Goal: Transaction & Acquisition: Purchase product/service

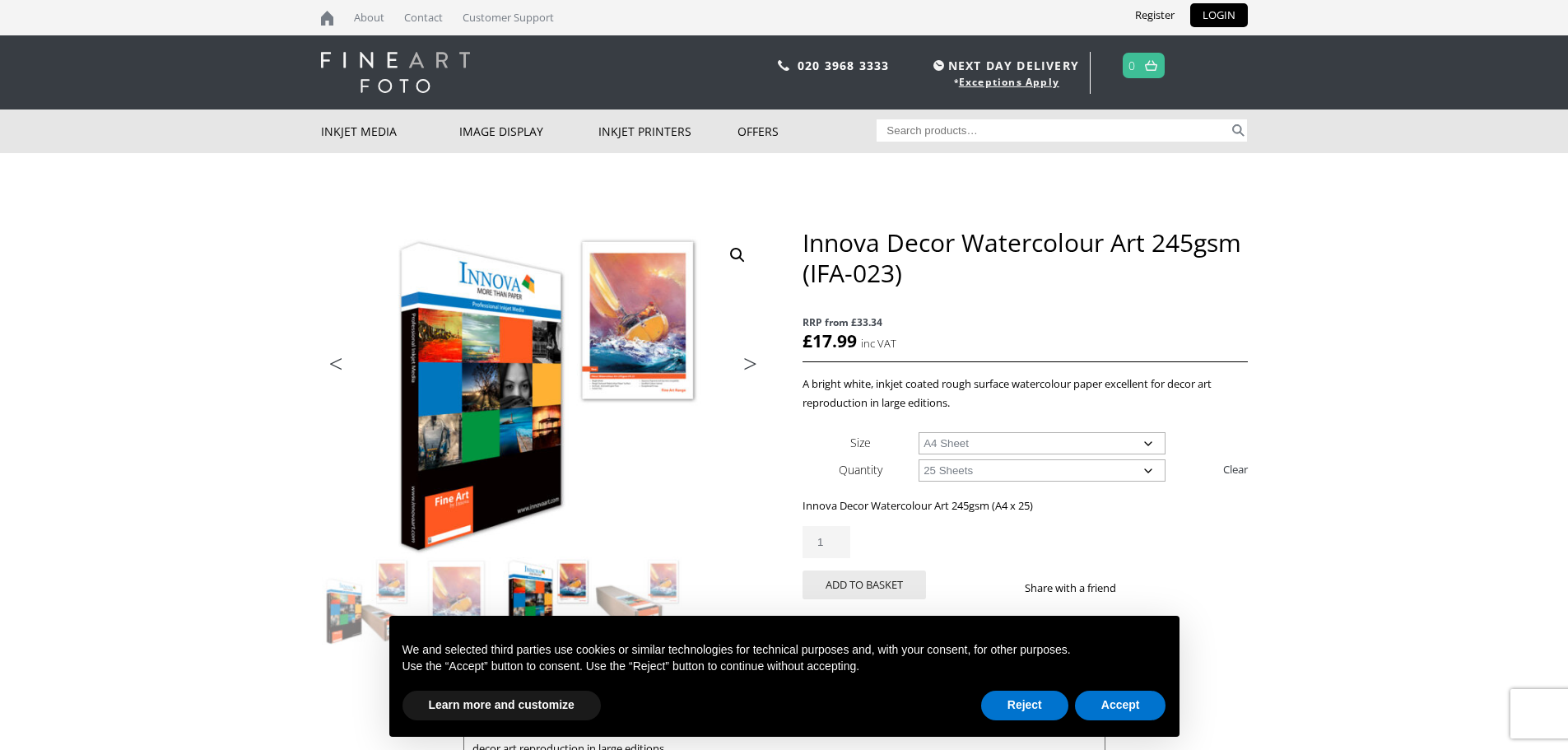
drag, startPoint x: 1151, startPoint y: 471, endPoint x: 1077, endPoint y: 477, distance: 74.2
click at [1151, 470] on select "Choose an option 25 Sheets" at bounding box center [1041, 470] width 247 height 23
click at [965, 524] on div "Innova Decor Watercolour Art 245gsm (A4 x 25) £ 17.99 inc VAT RRP from £33.34 1…" at bounding box center [1024, 553] width 444 height 115
click at [940, 474] on select "Choose an option 25 Sheets" at bounding box center [1041, 470] width 247 height 23
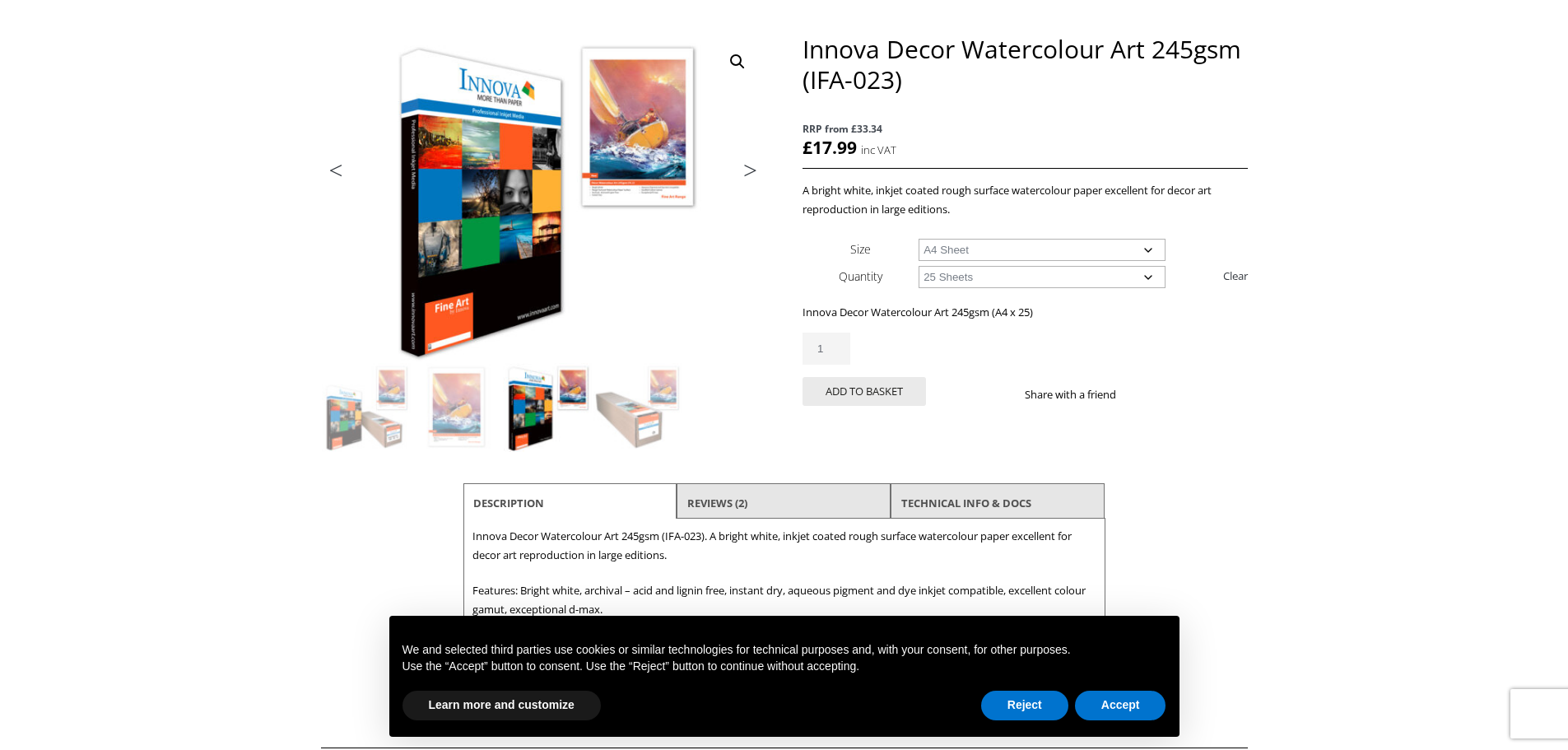
scroll to position [164, 0]
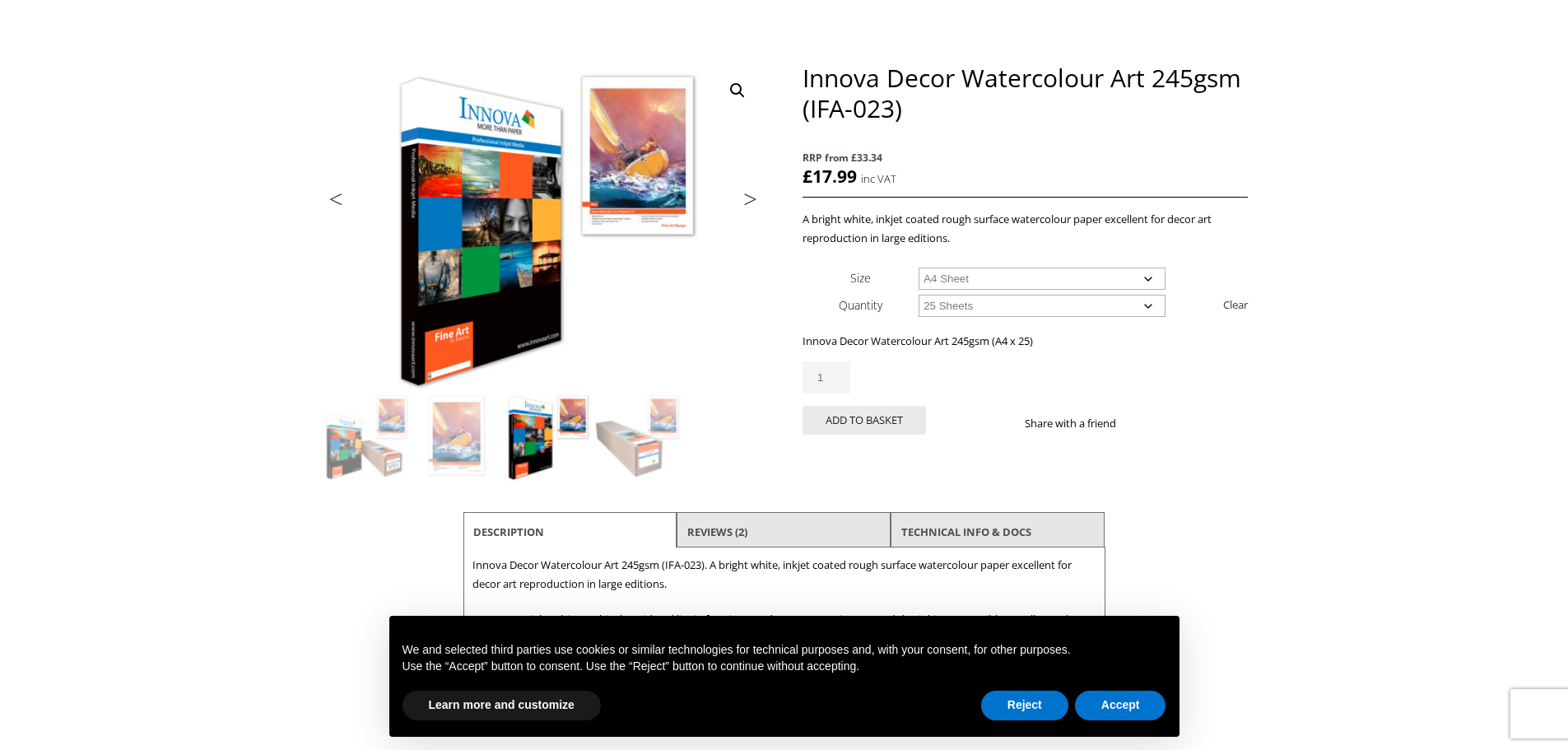
click at [1025, 312] on select "Choose an option 25 Sheets" at bounding box center [1041, 306] width 247 height 23
click at [918, 295] on select "Choose an option 25 Sheets" at bounding box center [1041, 306] width 247 height 23
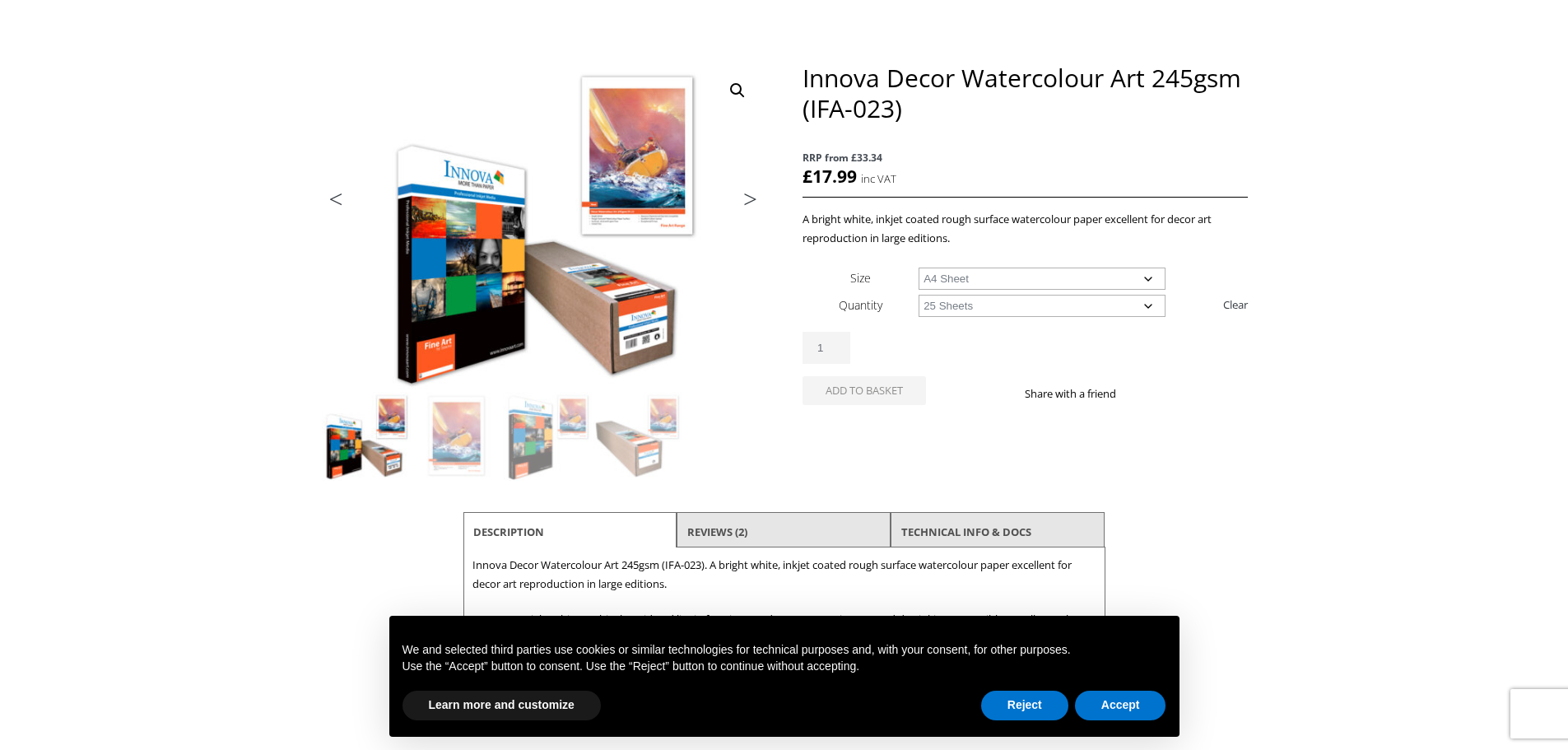
click at [974, 310] on select "Choose an option 25 Sheets" at bounding box center [1041, 306] width 247 height 23
select select "25-sheets"
click at [918, 295] on select "Choose an option 25 Sheets" at bounding box center [1041, 306] width 247 height 23
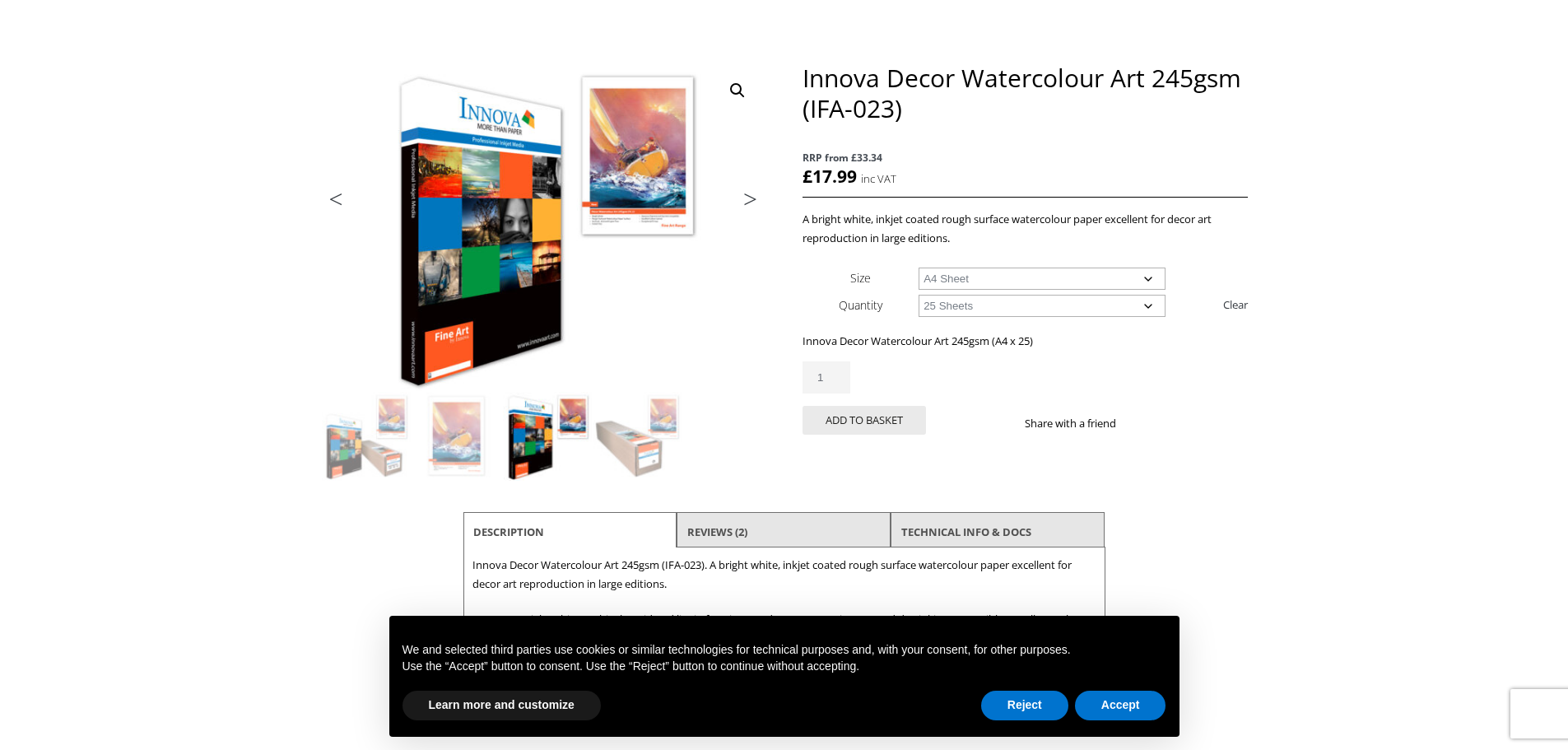
click at [1149, 281] on select "Choose an option A4 Sheet A3 Sheet A3+ Sheet A2 Sheet" at bounding box center [1041, 278] width 247 height 23
click at [918, 267] on select "Choose an option A4 Sheet A3 Sheet A3+ Sheet A2 Sheet" at bounding box center [1041, 278] width 247 height 23
click at [1021, 303] on select "Choose an option 25 Sheets" at bounding box center [1041, 306] width 247 height 23
click at [1013, 283] on select "Choose an option A4 Sheet A3 Sheet A3+ Sheet A2 Sheet" at bounding box center [1041, 278] width 247 height 23
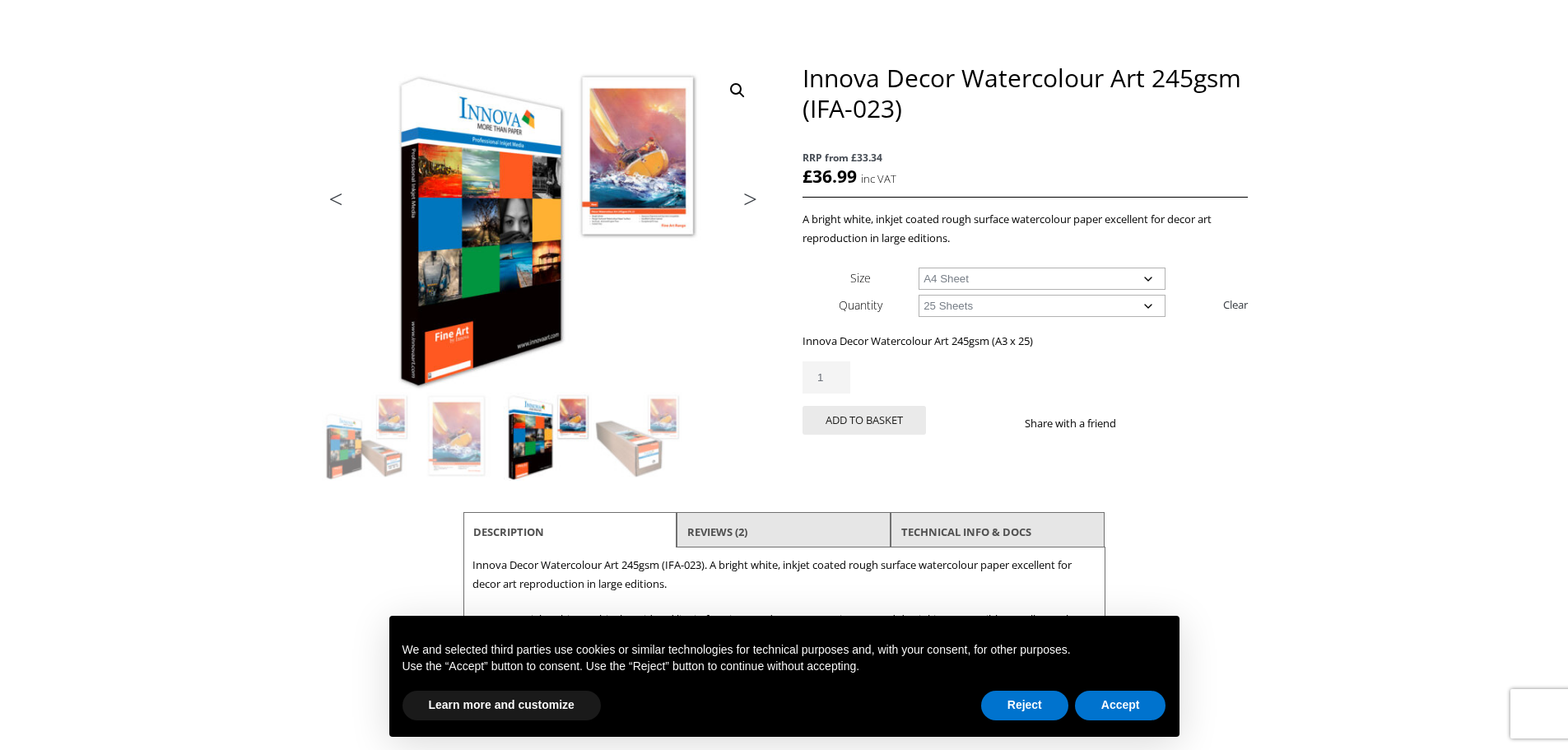
click at [918, 267] on select "Choose an option A4 Sheet A3 Sheet A3+ Sheet A2 Sheet" at bounding box center [1041, 278] width 247 height 23
click at [1092, 342] on p "Innova Decor Watercolour Art 245gsm (A4 x 25)" at bounding box center [1024, 340] width 444 height 19
click at [1083, 279] on select "Choose an option A4 Sheet A3 Sheet A3+ Sheet A2 Sheet" at bounding box center [1041, 278] width 247 height 23
click at [918, 267] on select "Choose an option A4 Sheet A3 Sheet A3+ Sheet A2 Sheet" at bounding box center [1041, 278] width 247 height 23
drag, startPoint x: 1008, startPoint y: 276, endPoint x: 997, endPoint y: 273, distance: 11.4
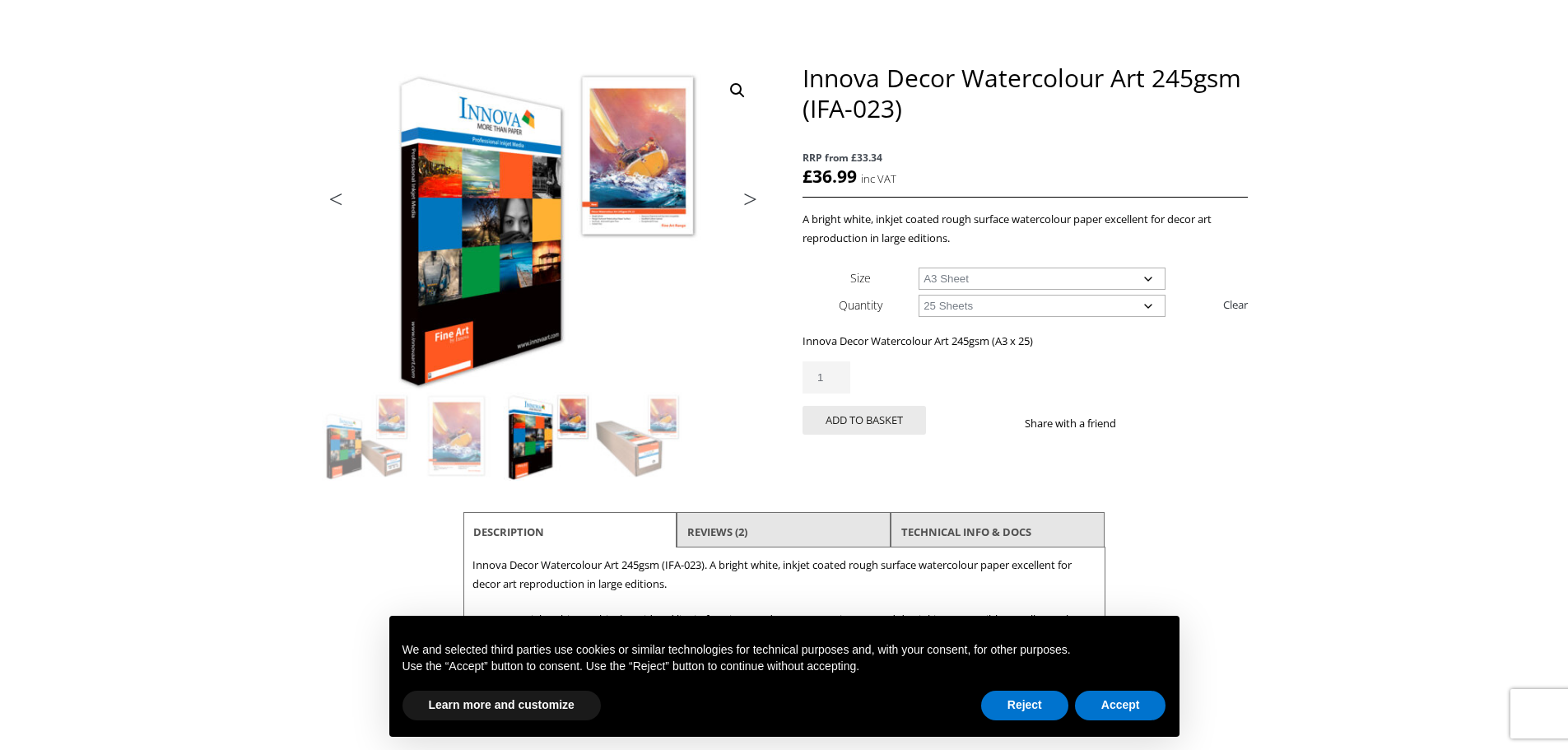
click at [1008, 276] on select "Choose an option A4 Sheet A3 Sheet A3+ Sheet A2 Sheet" at bounding box center [1041, 278] width 247 height 23
click at [1139, 281] on select "Choose an option A4 Sheet A3 Sheet A3+ Sheet A2 Sheet" at bounding box center [1041, 278] width 247 height 23
select select "a4-sheet"
click at [918, 267] on select "Choose an option A4 Sheet A3 Sheet A3+ Sheet A2 Sheet" at bounding box center [1041, 278] width 247 height 23
type input "2"
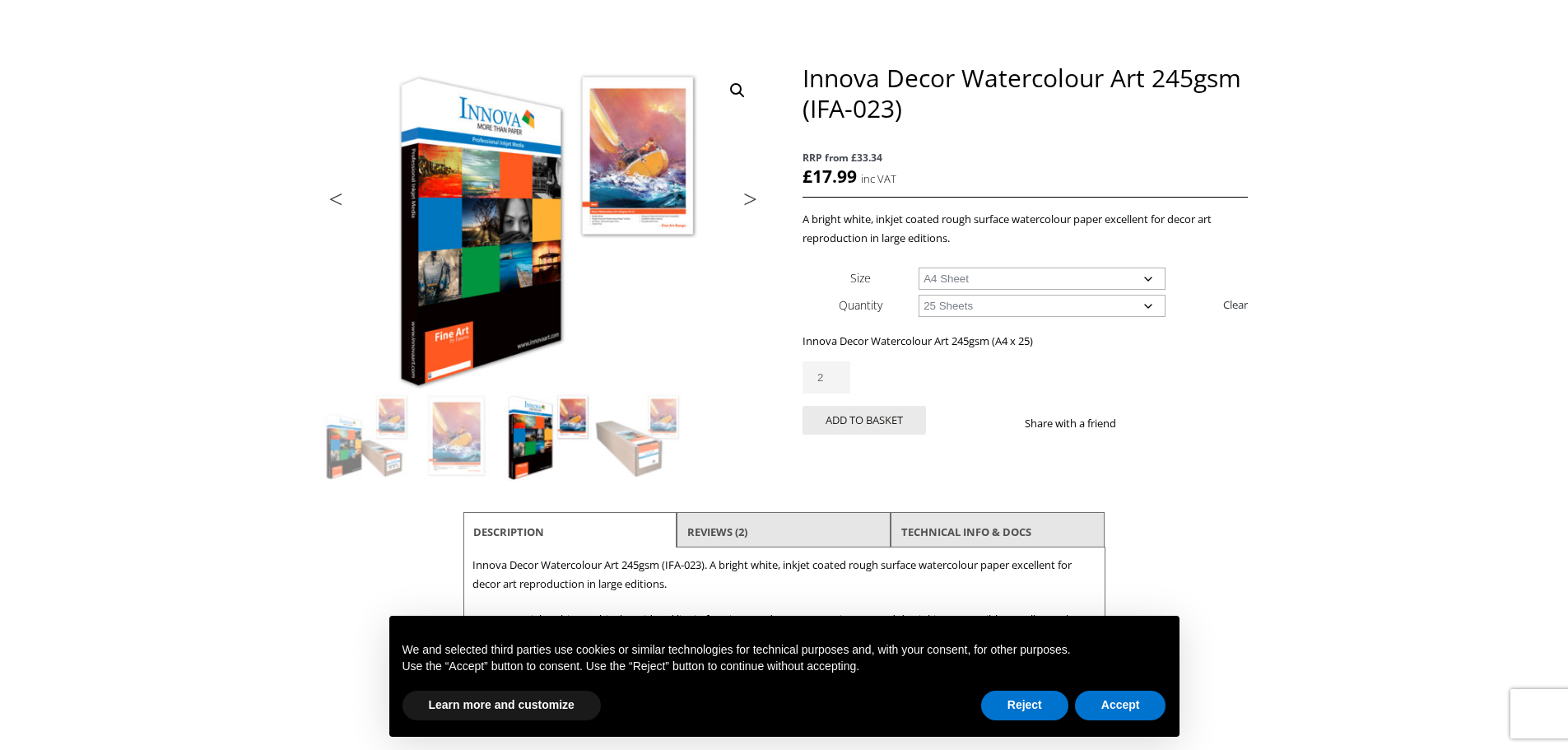
click at [839, 372] on input "2" at bounding box center [826, 377] width 48 height 32
click at [849, 416] on button "Add to basket" at bounding box center [864, 420] width 124 height 29
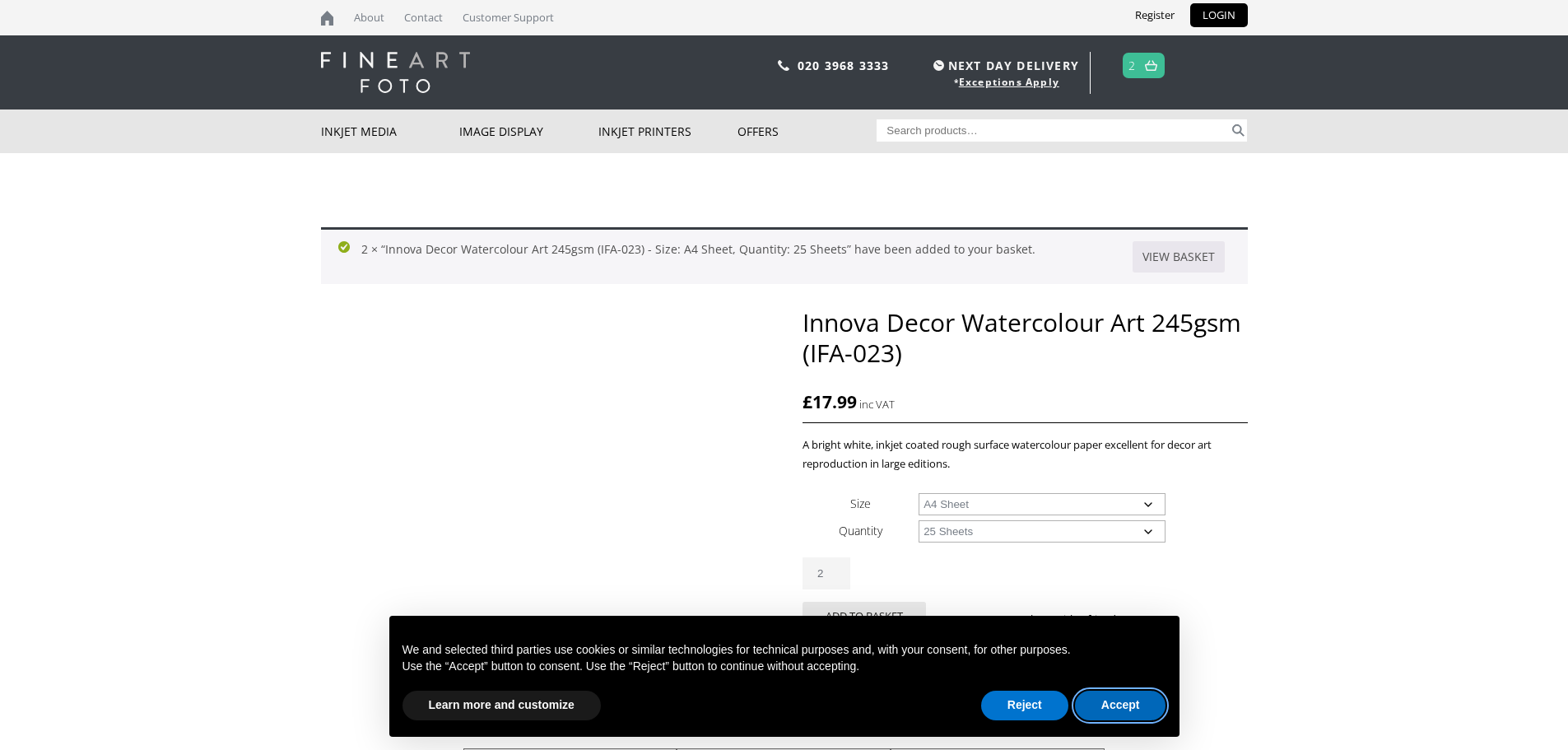
click at [1125, 700] on button "Accept" at bounding box center [1120, 705] width 91 height 29
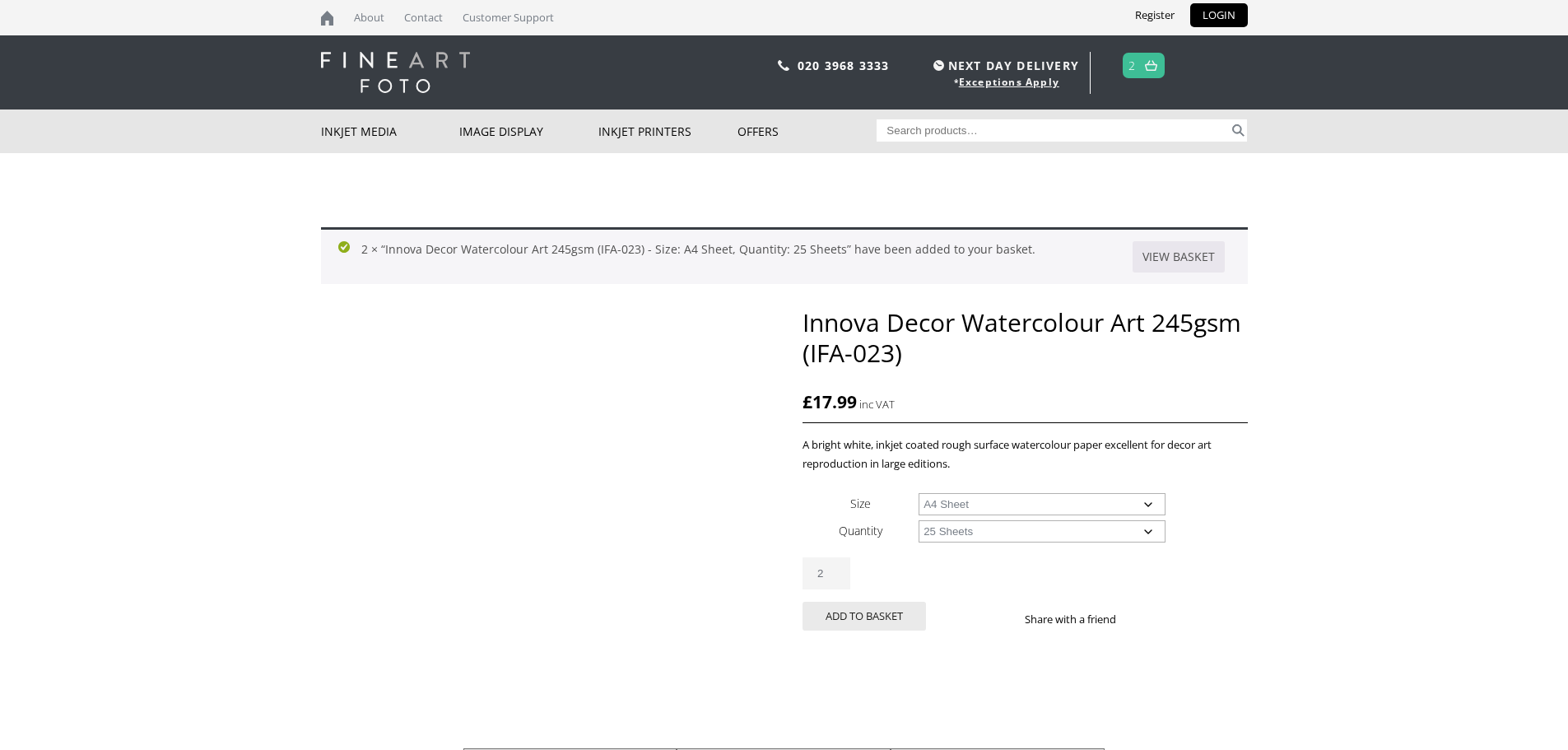
click at [1139, 68] on span "2" at bounding box center [1143, 66] width 42 height 26
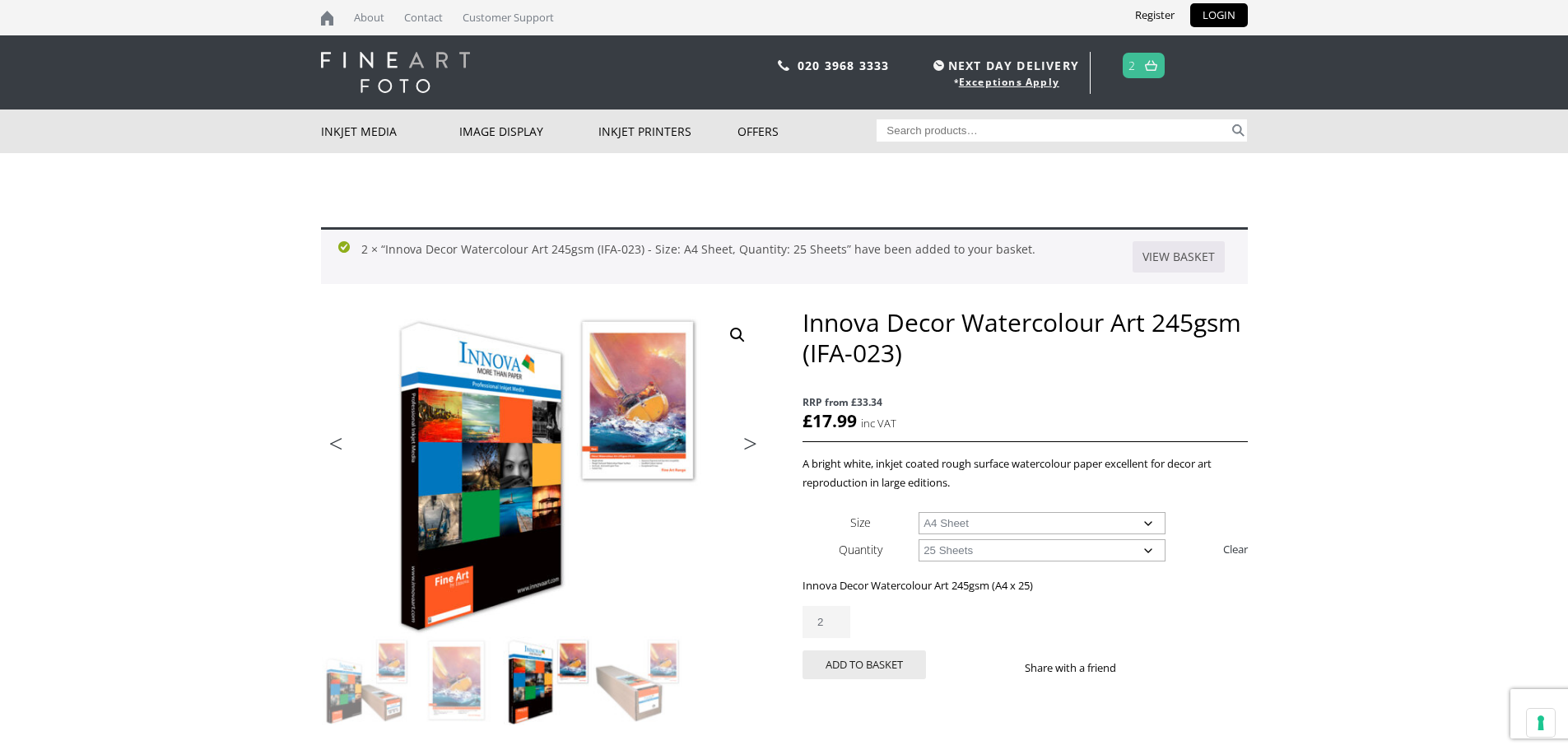
click at [1149, 64] on img at bounding box center [1150, 65] width 13 height 11
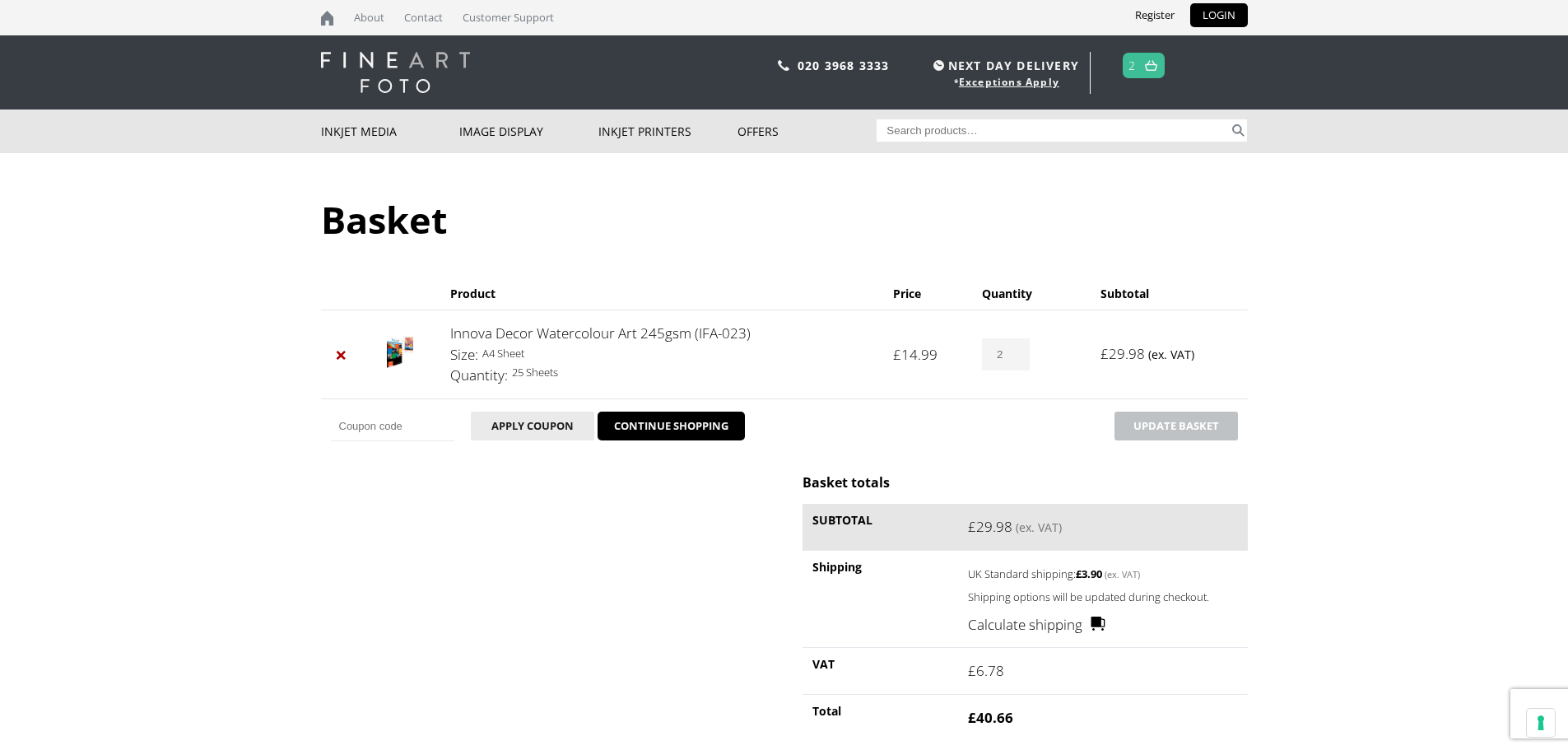
scroll to position [83, 0]
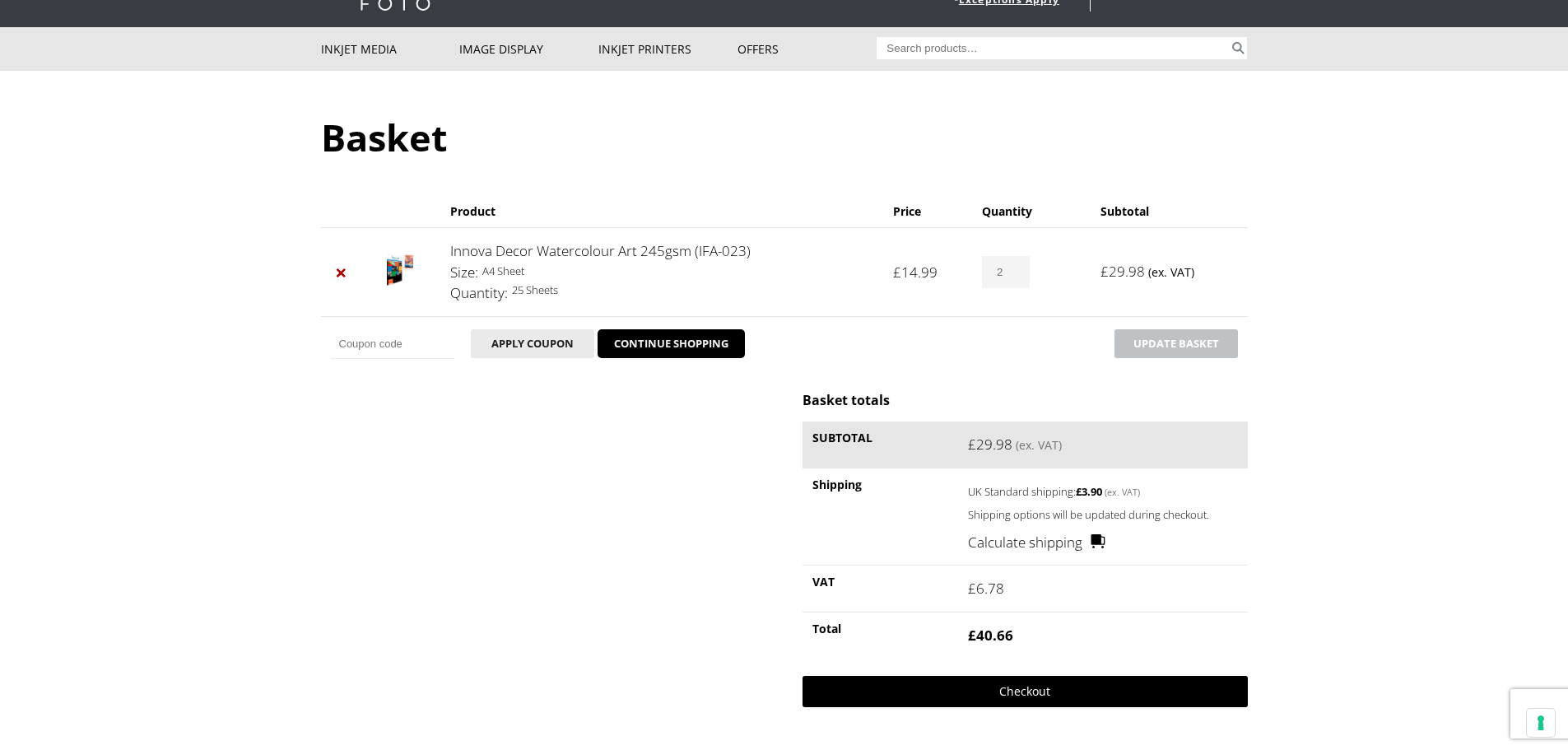
click at [1027, 691] on link "Checkout" at bounding box center [1024, 691] width 444 height 31
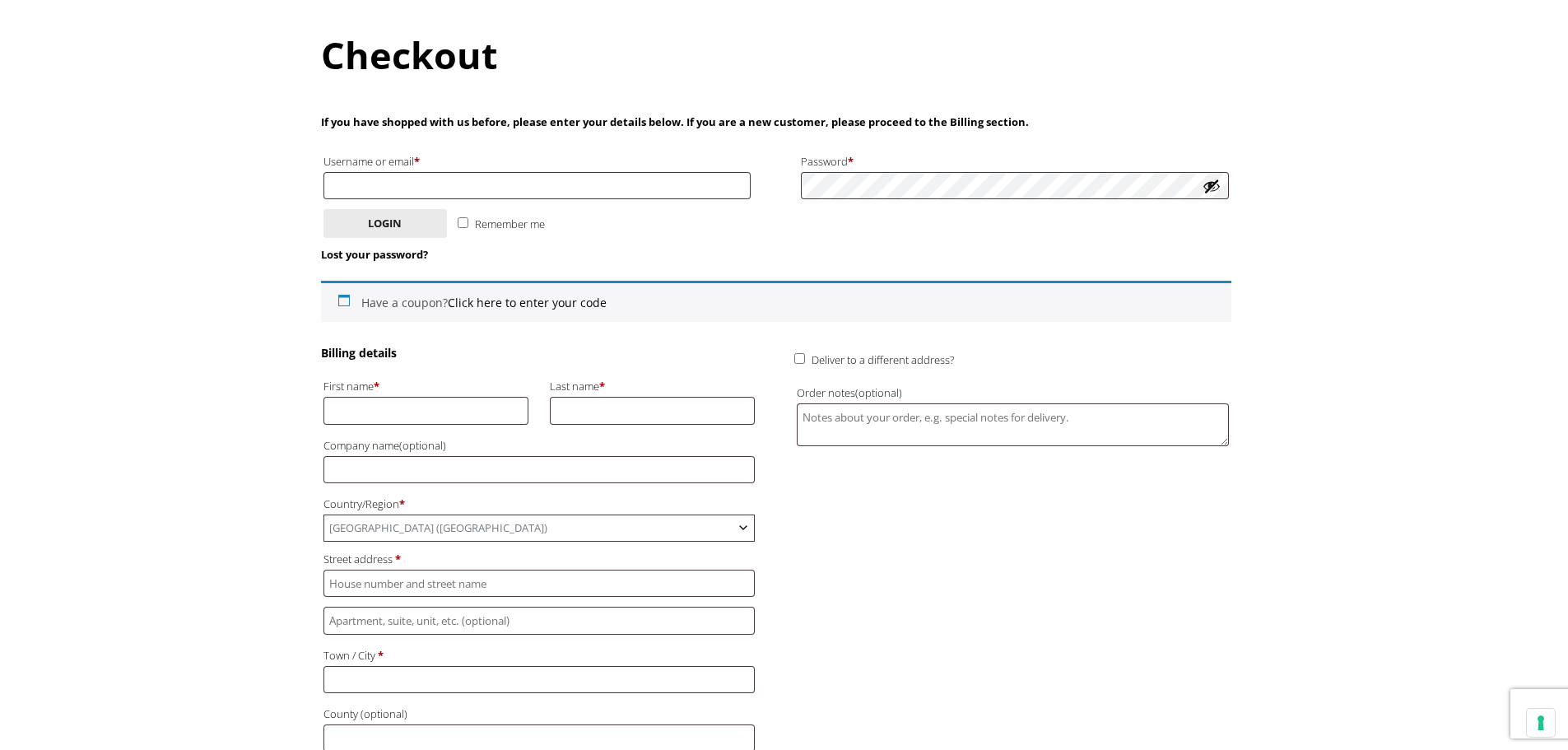
scroll to position [164, 0]
type input "Gareth"
click at [419, 226] on button "Login" at bounding box center [385, 223] width 124 height 29
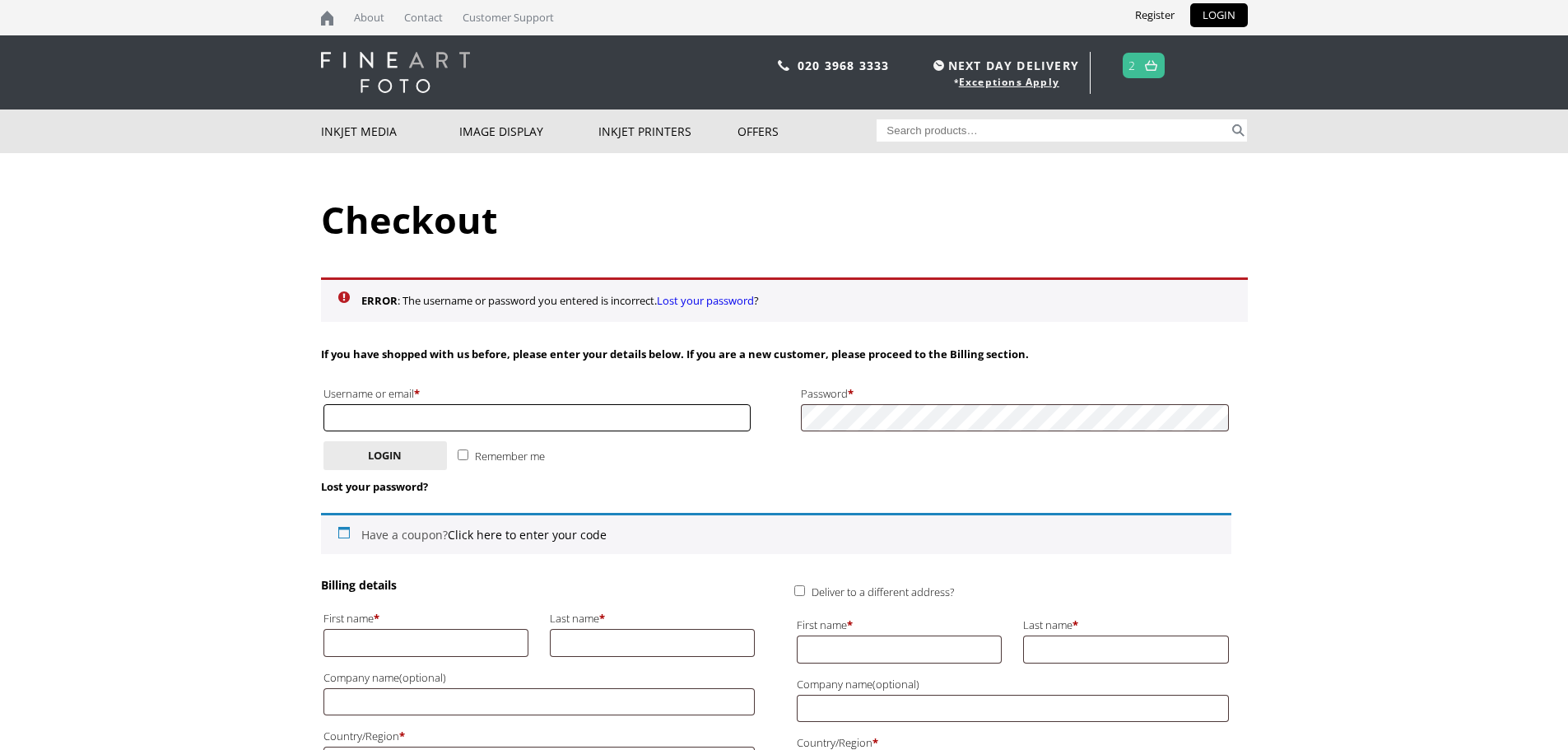
click at [484, 422] on input "Username or email * Required" at bounding box center [537, 418] width 428 height 28
type input "[PERSON_NAME]"
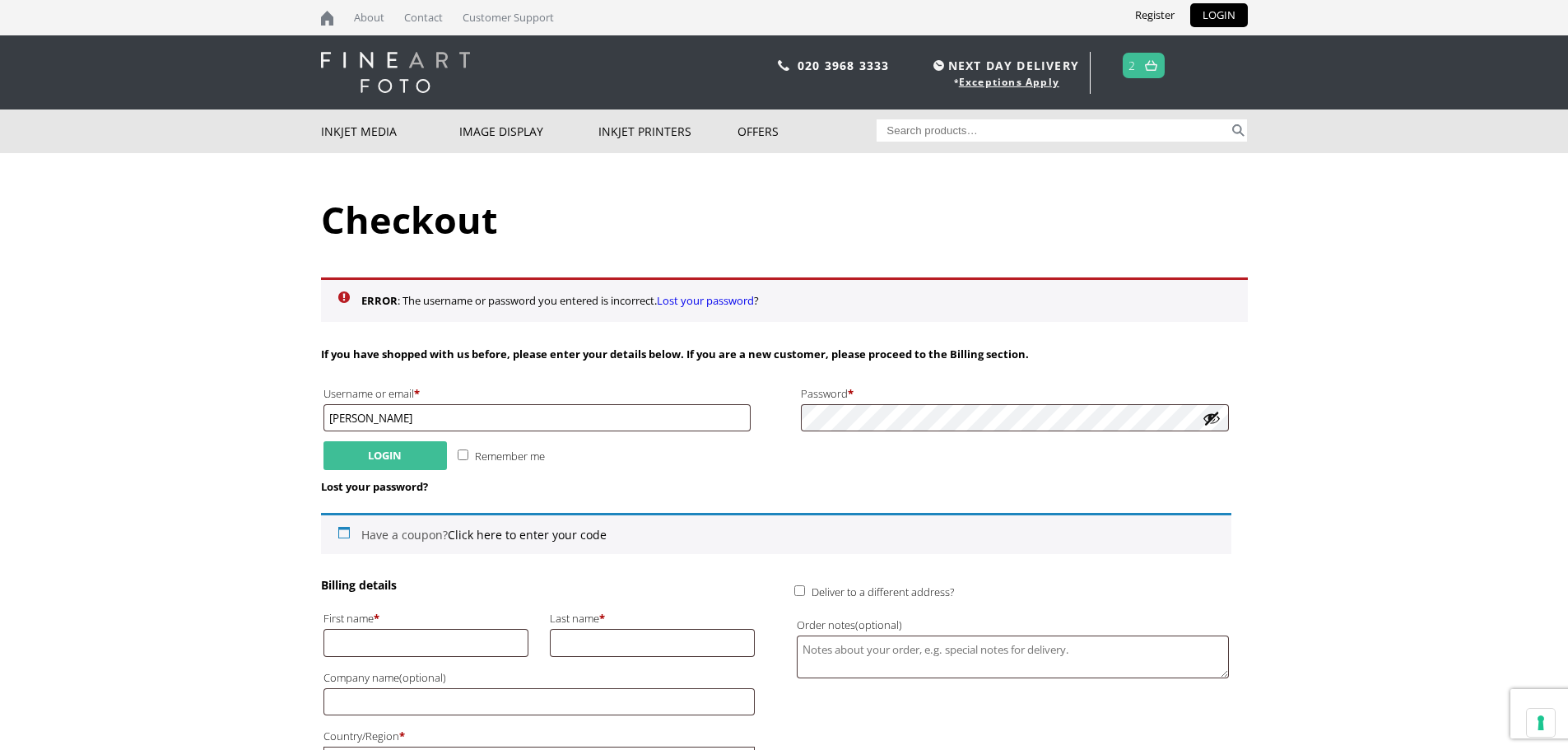
click at [368, 457] on button "Login" at bounding box center [385, 455] width 124 height 29
click at [414, 422] on input "[PERSON_NAME]" at bounding box center [537, 418] width 428 height 28
click at [396, 426] on input "[PERSON_NAME]" at bounding box center [537, 418] width 428 height 28
type input "Gareth.r.hughes@hotmail.co.uk"
click at [730, 478] on p "Lost your password?" at bounding box center [776, 487] width 910 height 19
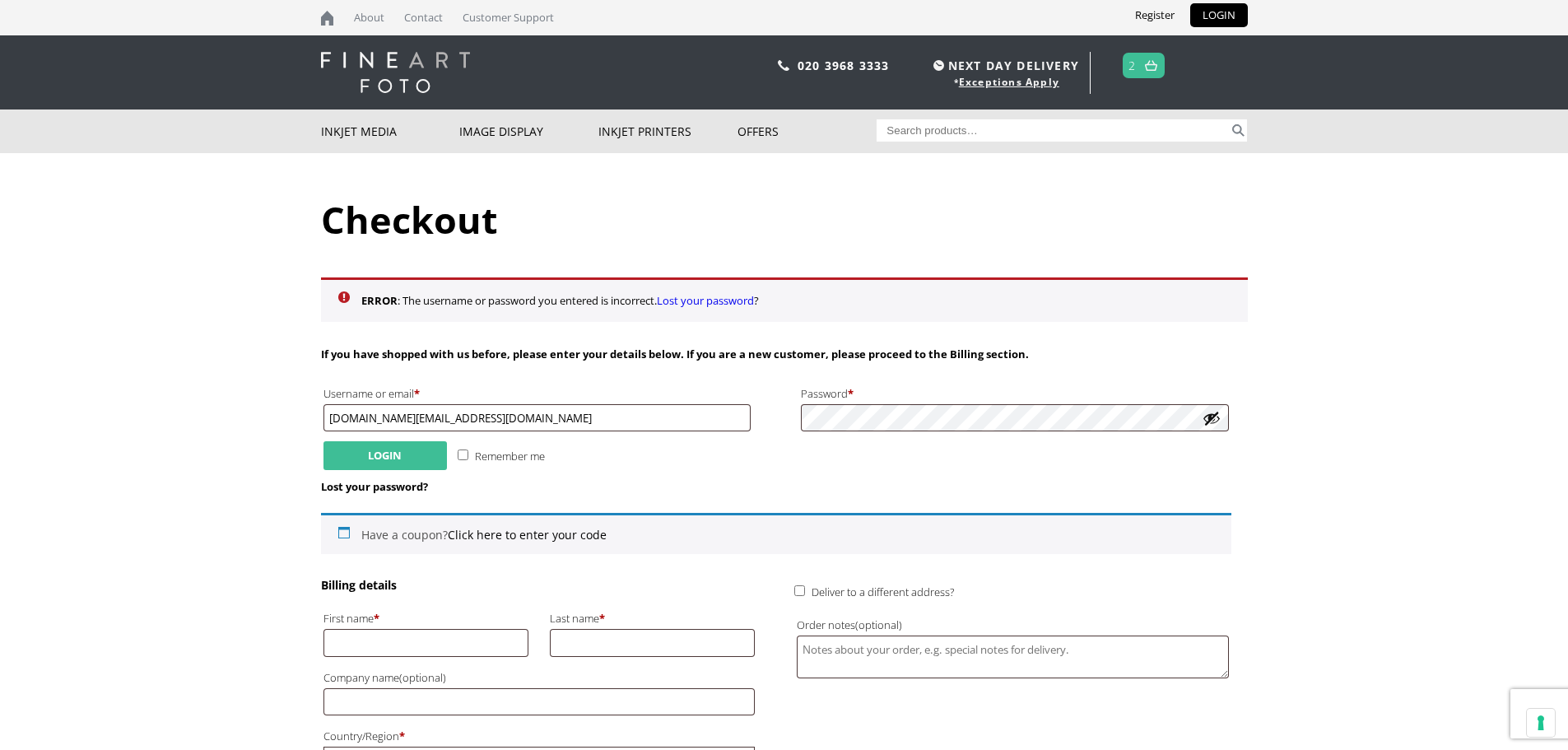
click at [402, 453] on button "Login" at bounding box center [385, 455] width 124 height 29
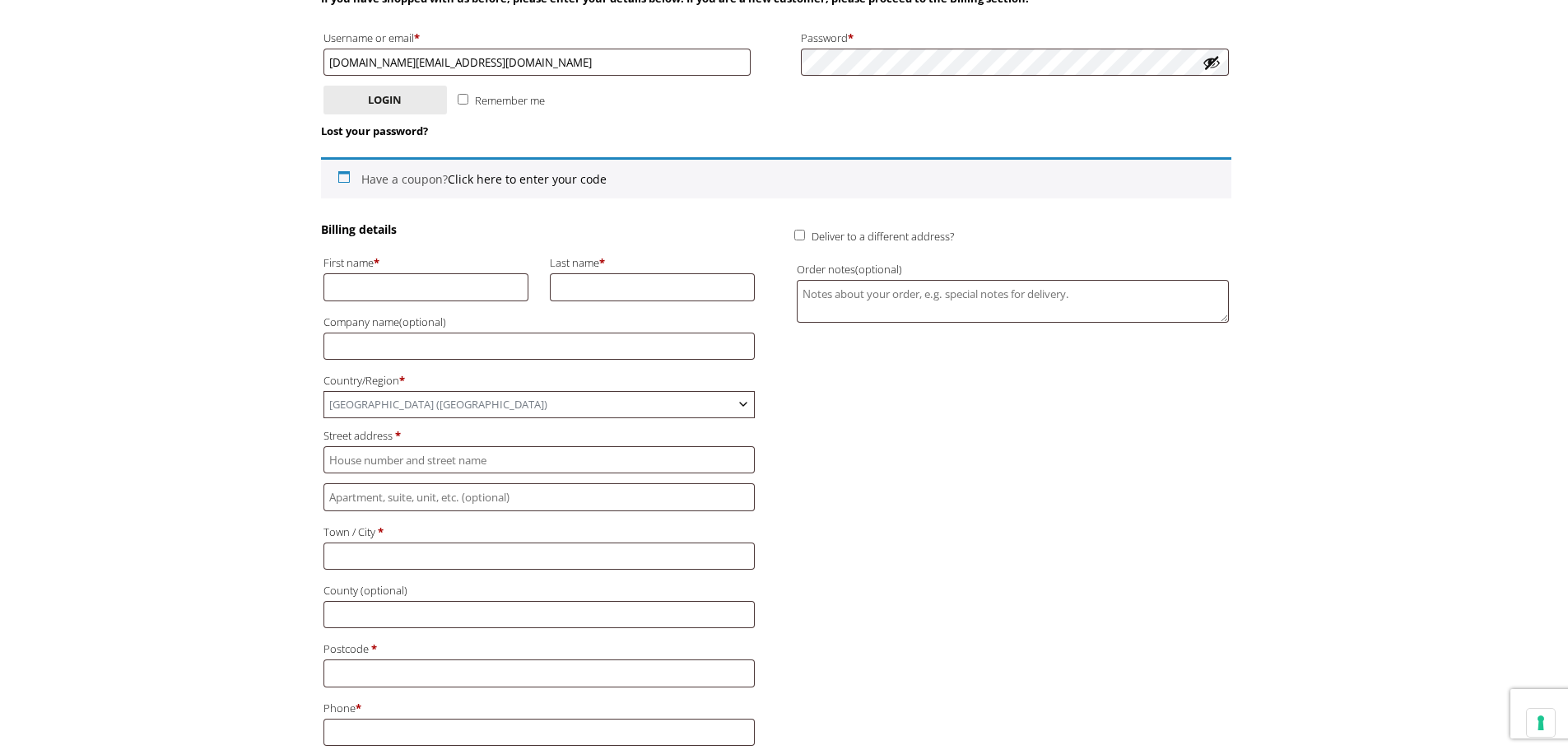
scroll to position [412, 0]
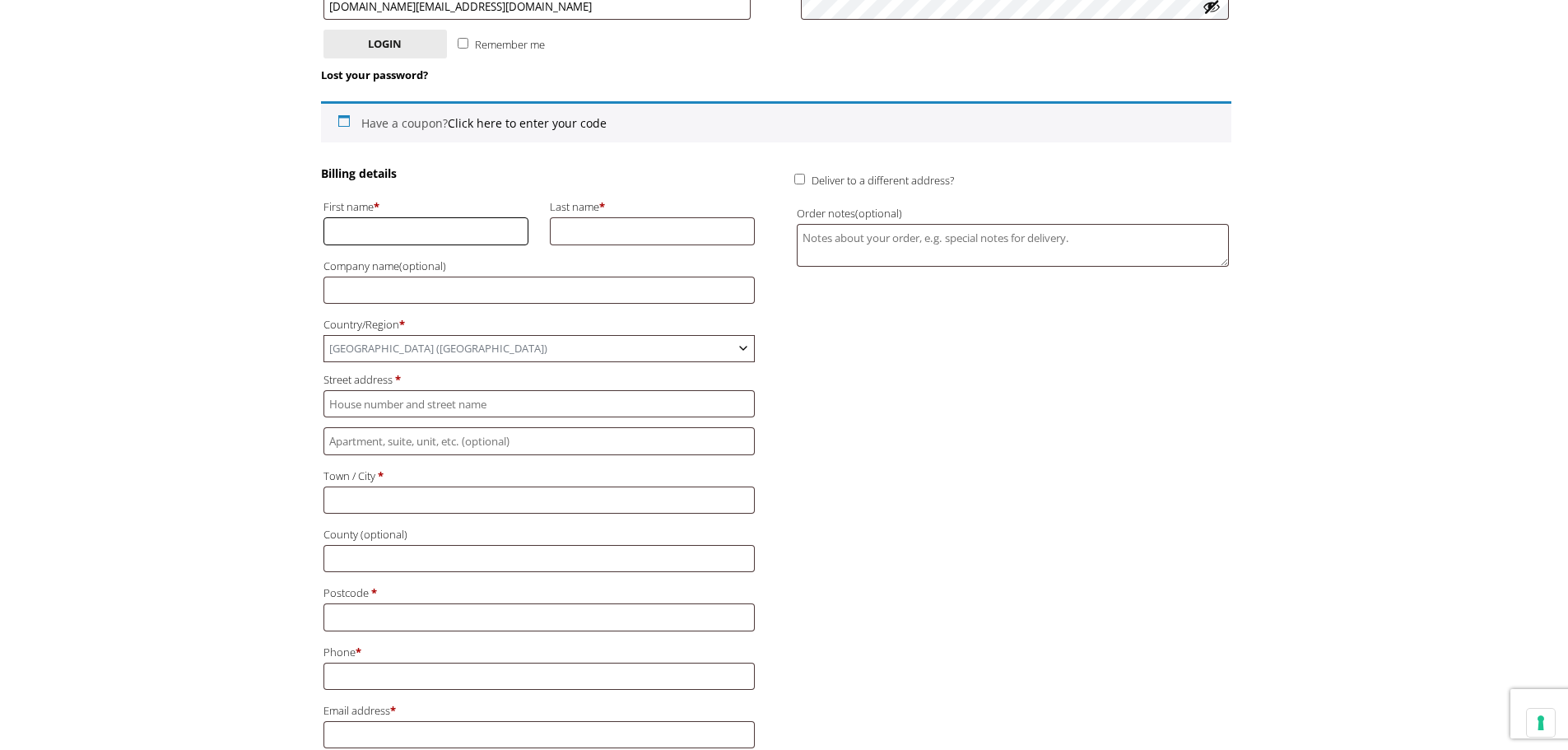
click at [366, 241] on input "First name *" at bounding box center [426, 231] width 205 height 28
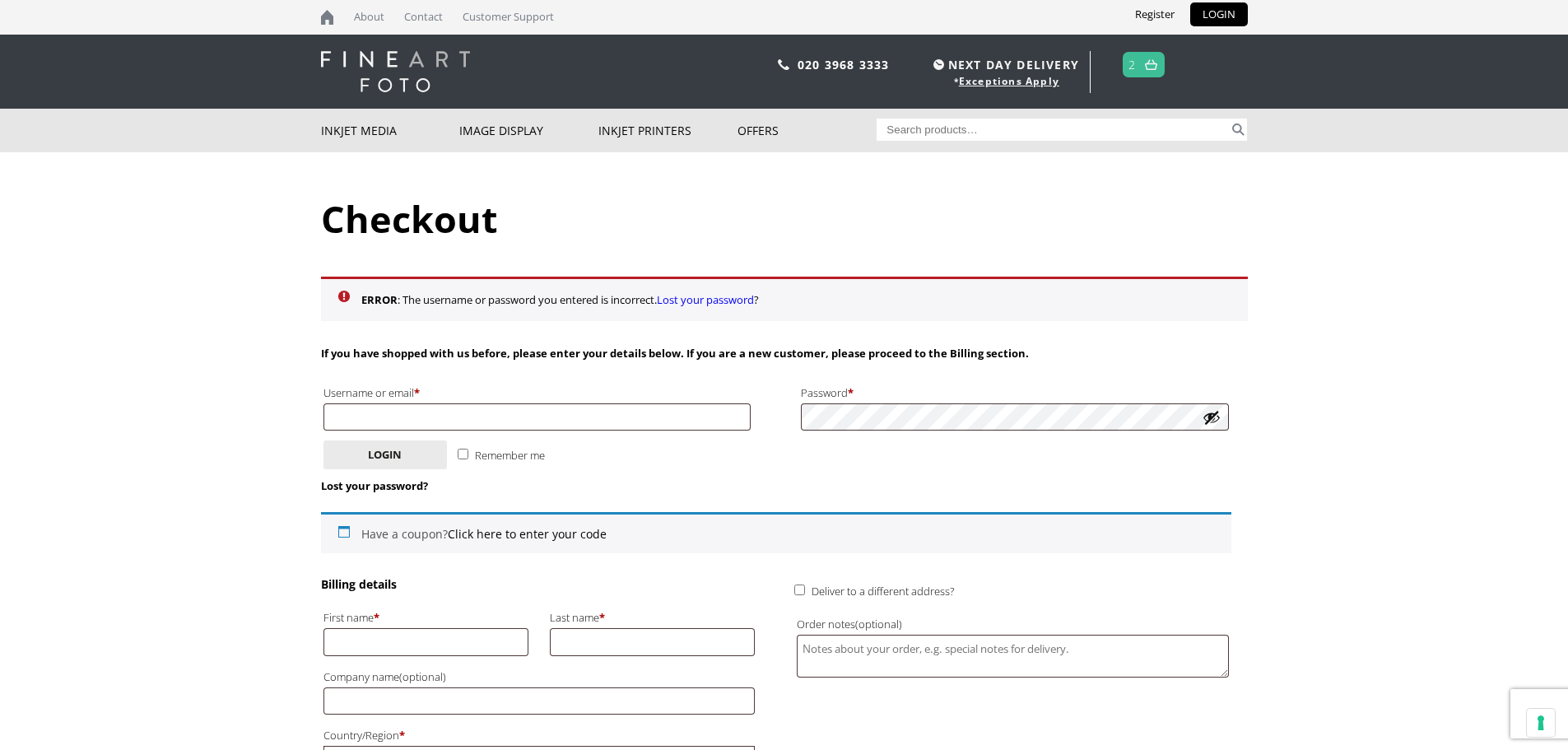
scroll to position [329, 0]
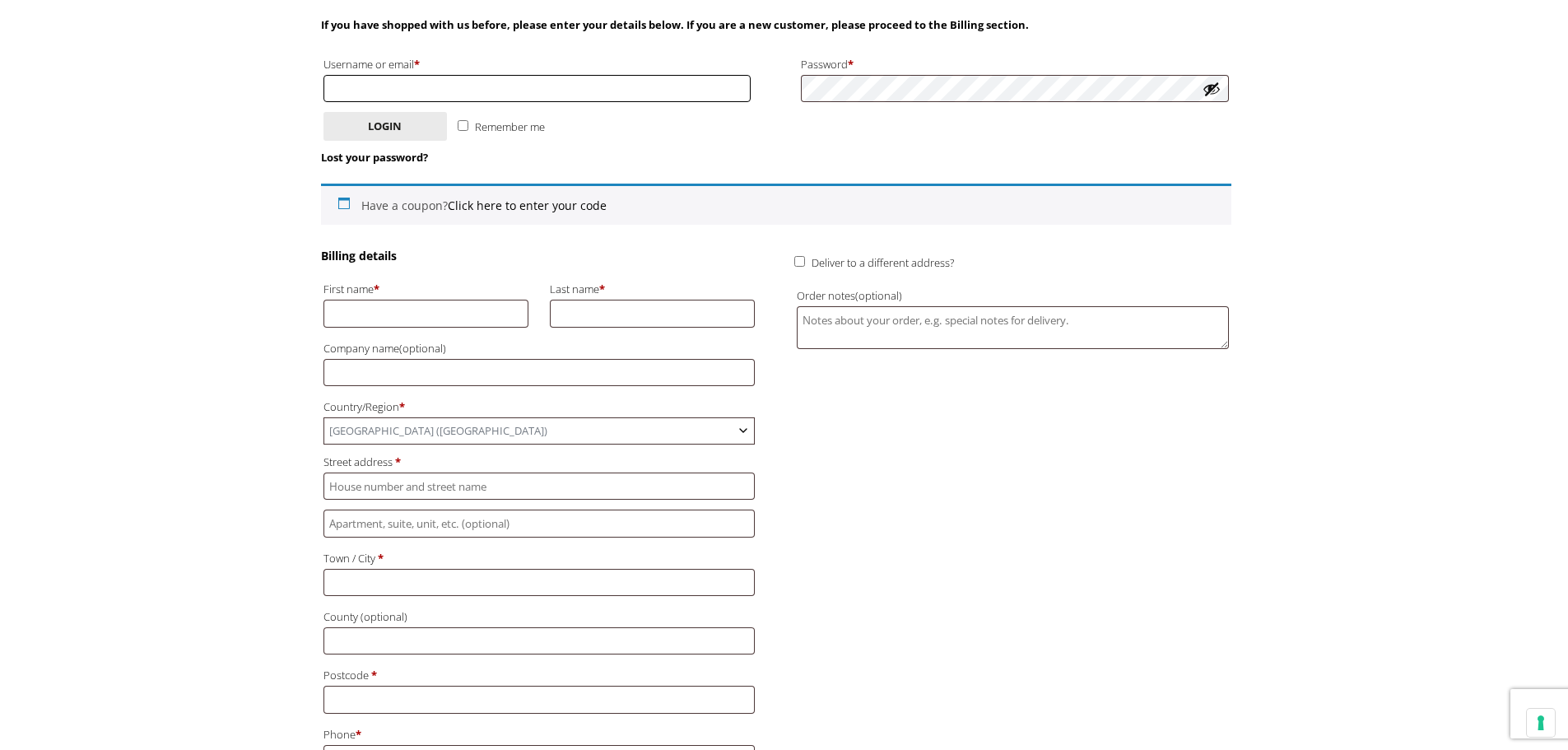
type input "Gareth"
click at [366, 320] on input "First name *" at bounding box center [426, 314] width 205 height 28
click at [395, 316] on input "First name *" at bounding box center [426, 314] width 205 height 28
click at [376, 314] on input "First name *" at bounding box center [426, 314] width 205 height 28
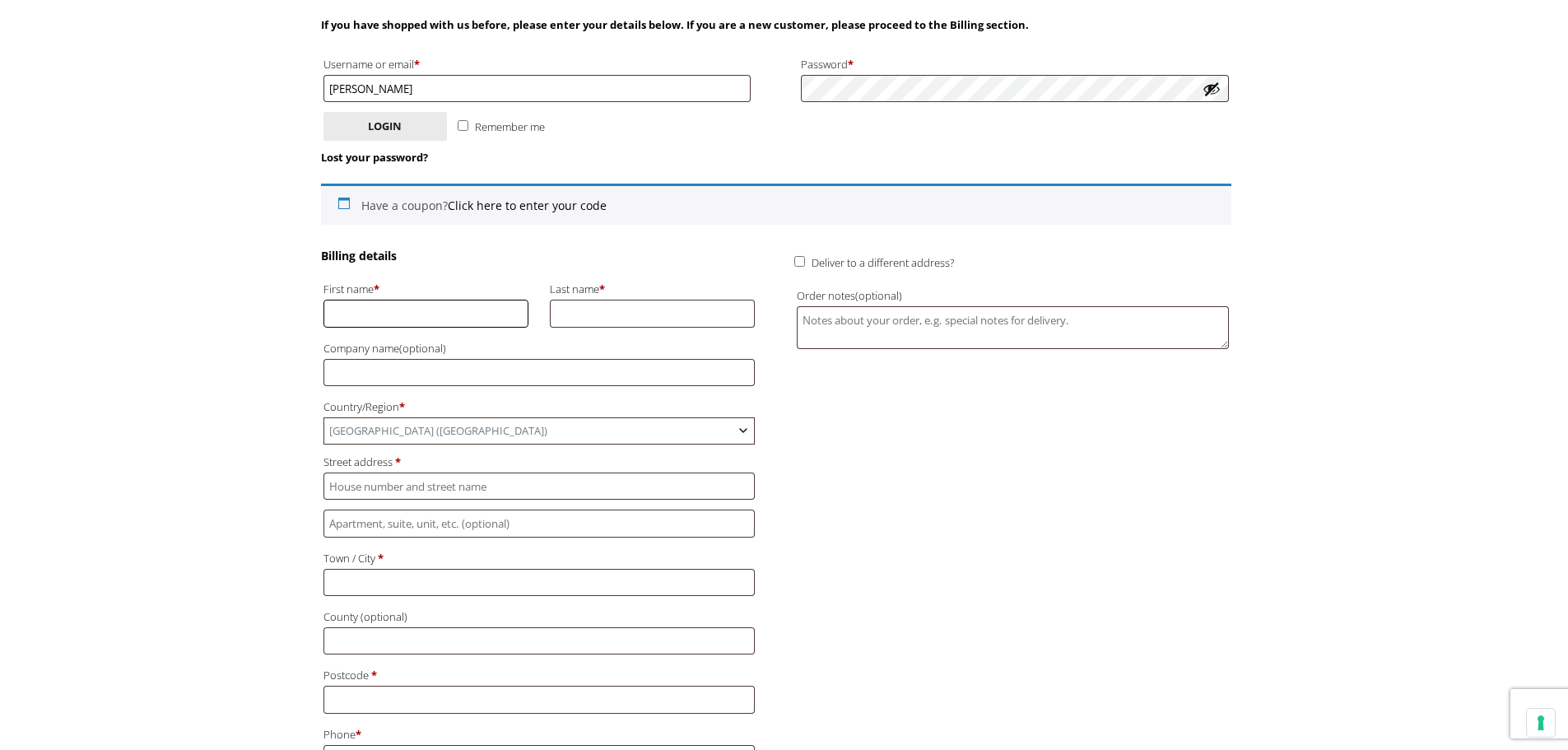
type input "GARETH"
type input "HUGHES"
type input "ByGareth"
type input "[STREET_ADDRESS]"
type input "[PERSON_NAME]"
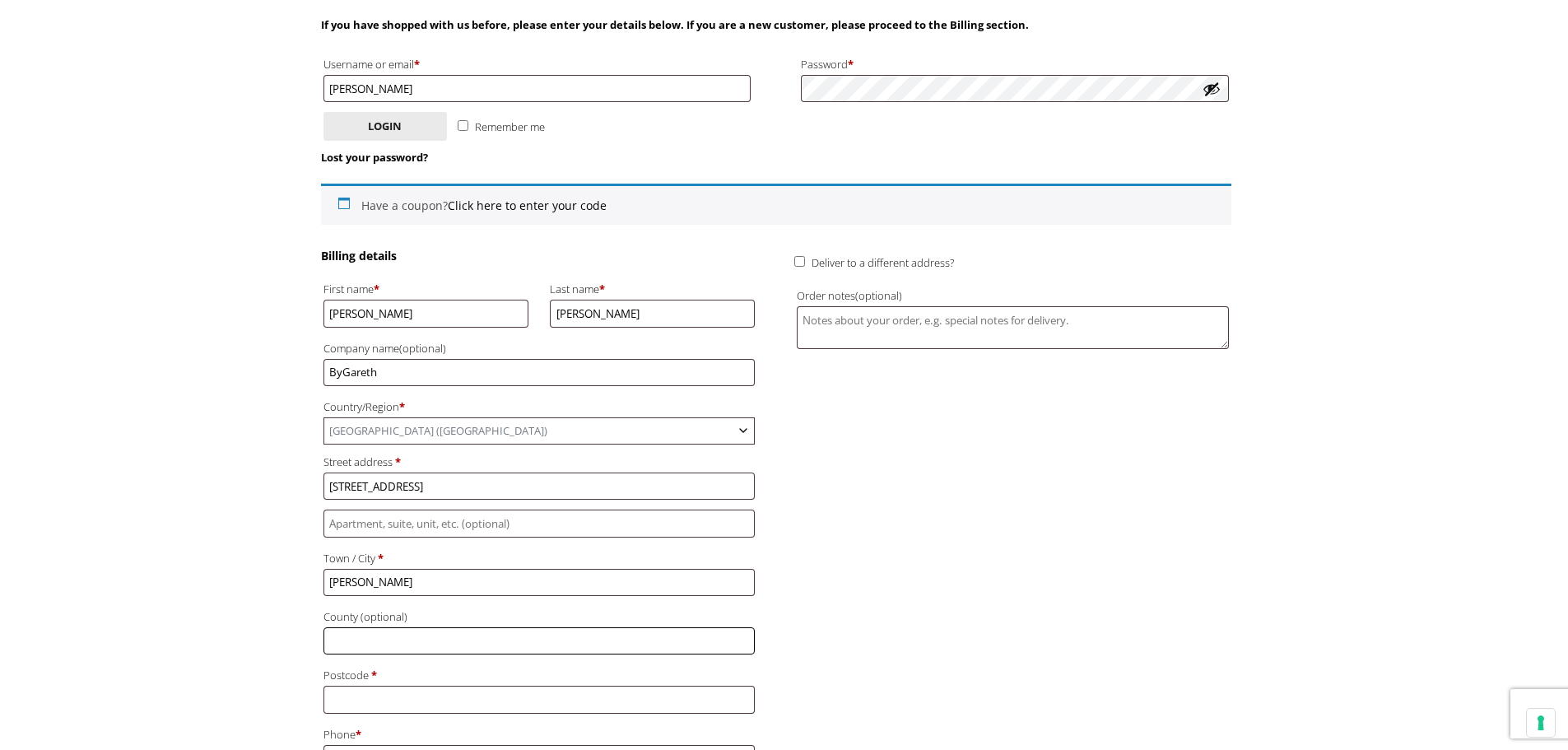
type input "[GEOGRAPHIC_DATA]"
type input "FY5 5DA"
type input "[PHONE_NUMBER]"
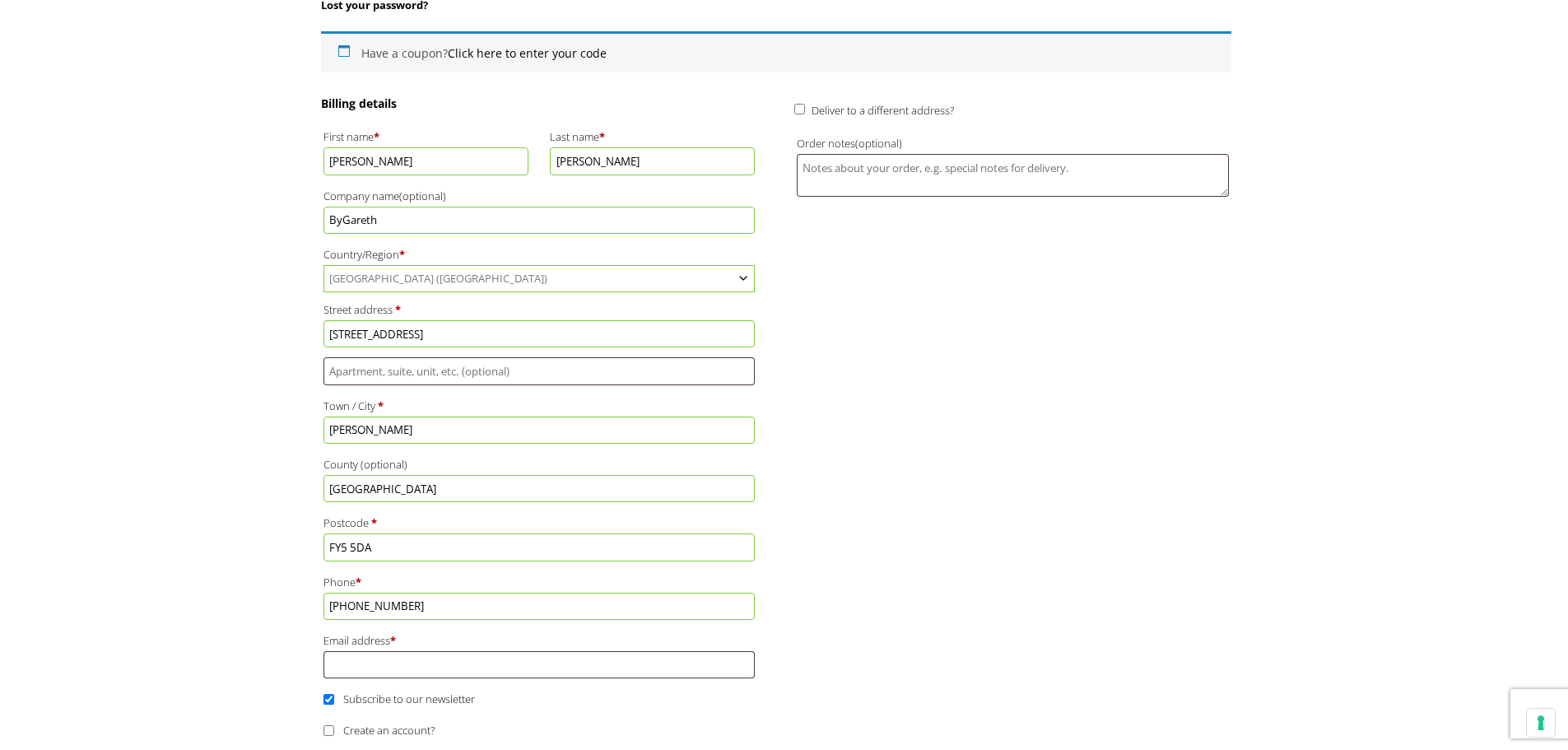
scroll to position [576, 0]
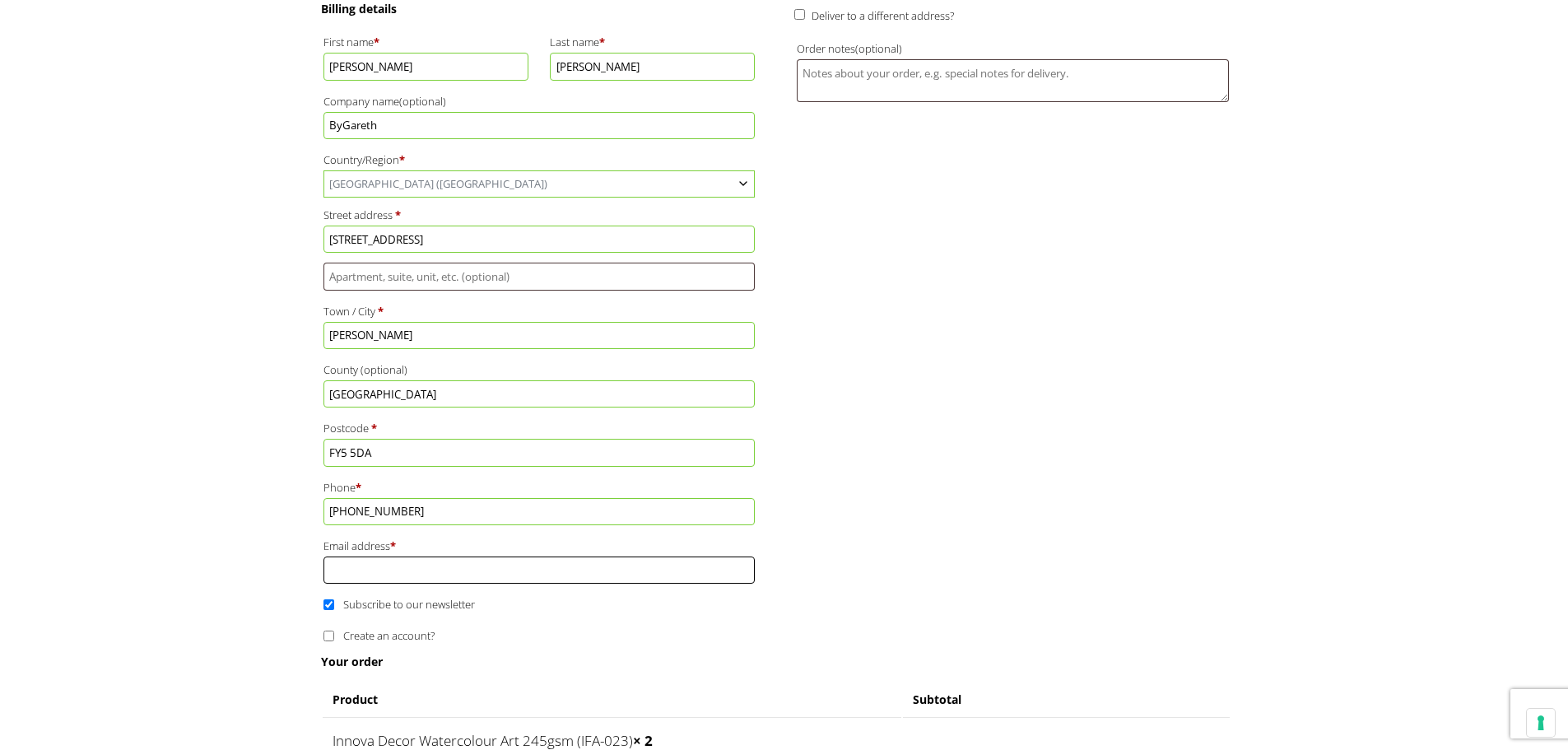
click at [443, 575] on input "Email address *" at bounding box center [539, 570] width 432 height 28
type input "[DOMAIN_NAME][EMAIL_ADDRESS][DOMAIN_NAME]"
click at [872, 649] on div "Billing details First name * GARETH Last name * HUGHES Company name (optional) …" at bounding box center [776, 327] width 910 height 653
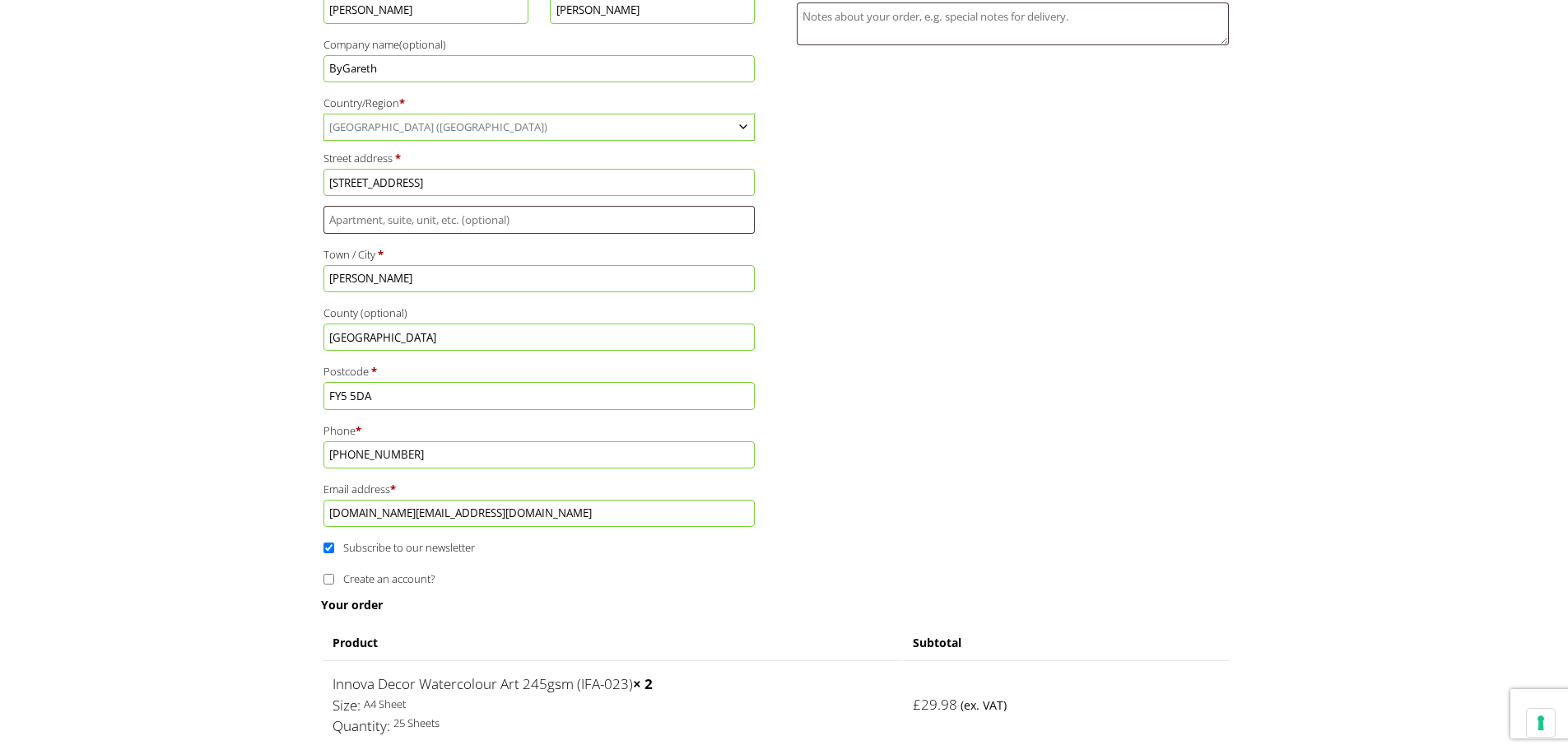
scroll to position [823, 0]
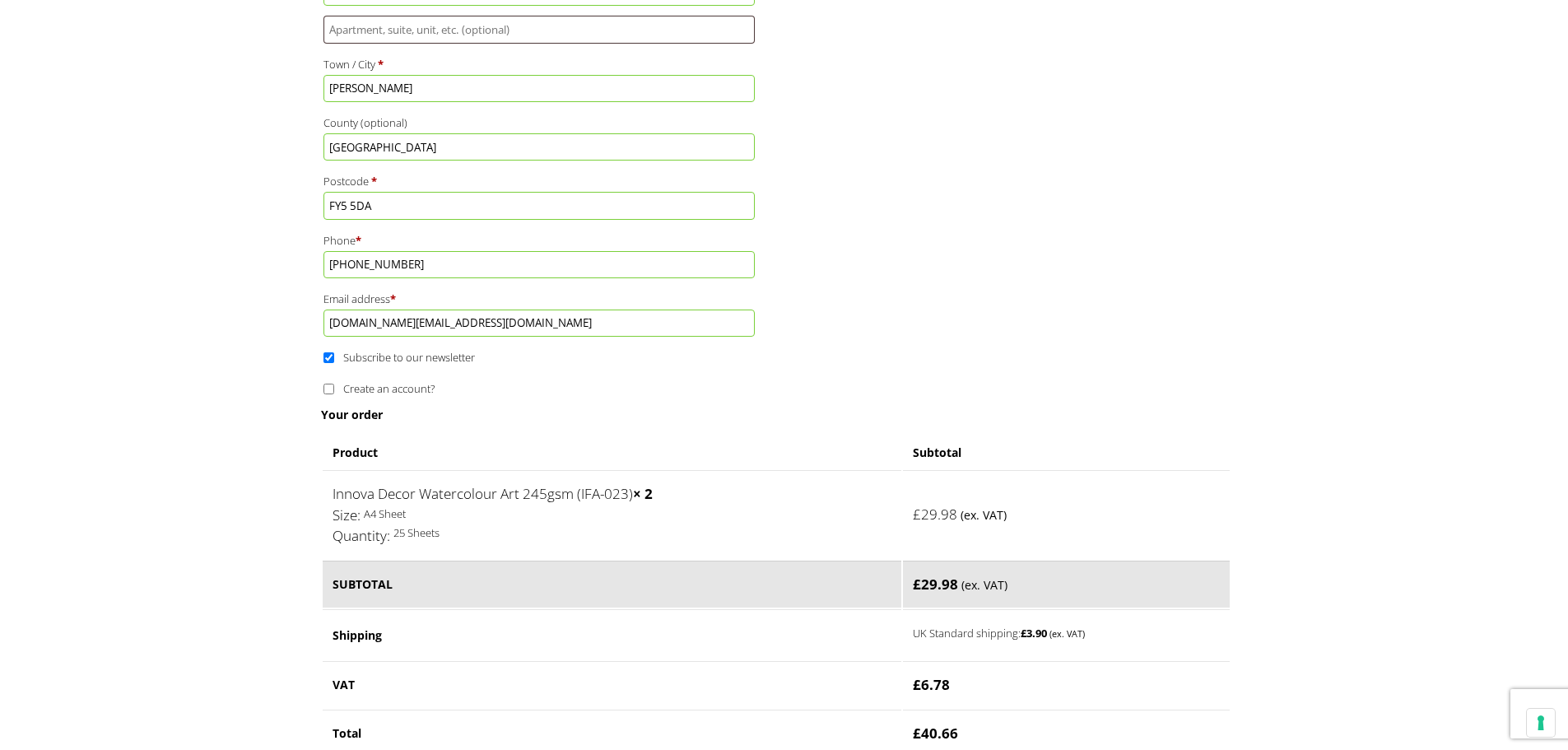
click at [327, 356] on input "Subscribe to our newsletter" at bounding box center [328, 357] width 11 height 11
checkbox input "false"
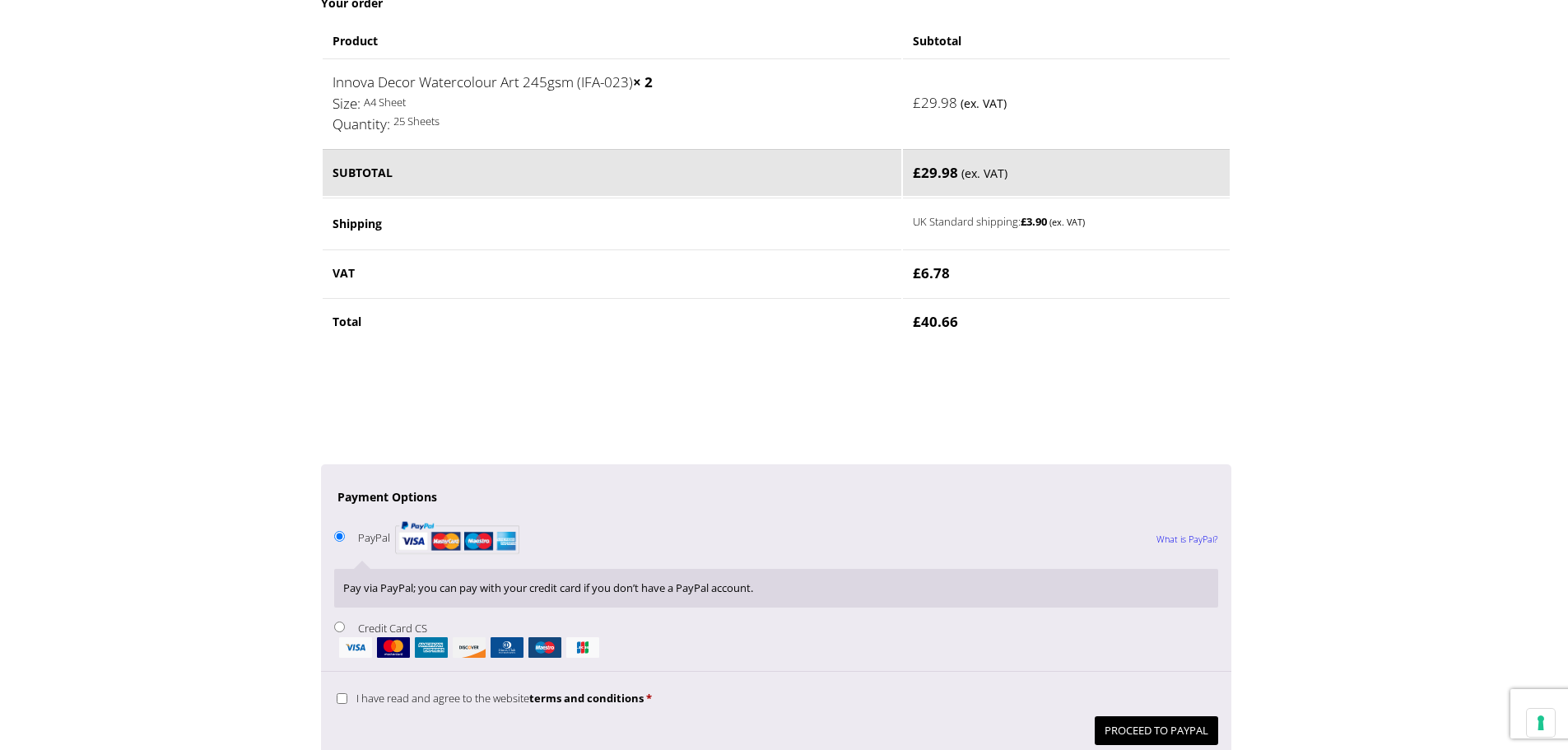
scroll to position [1399, 0]
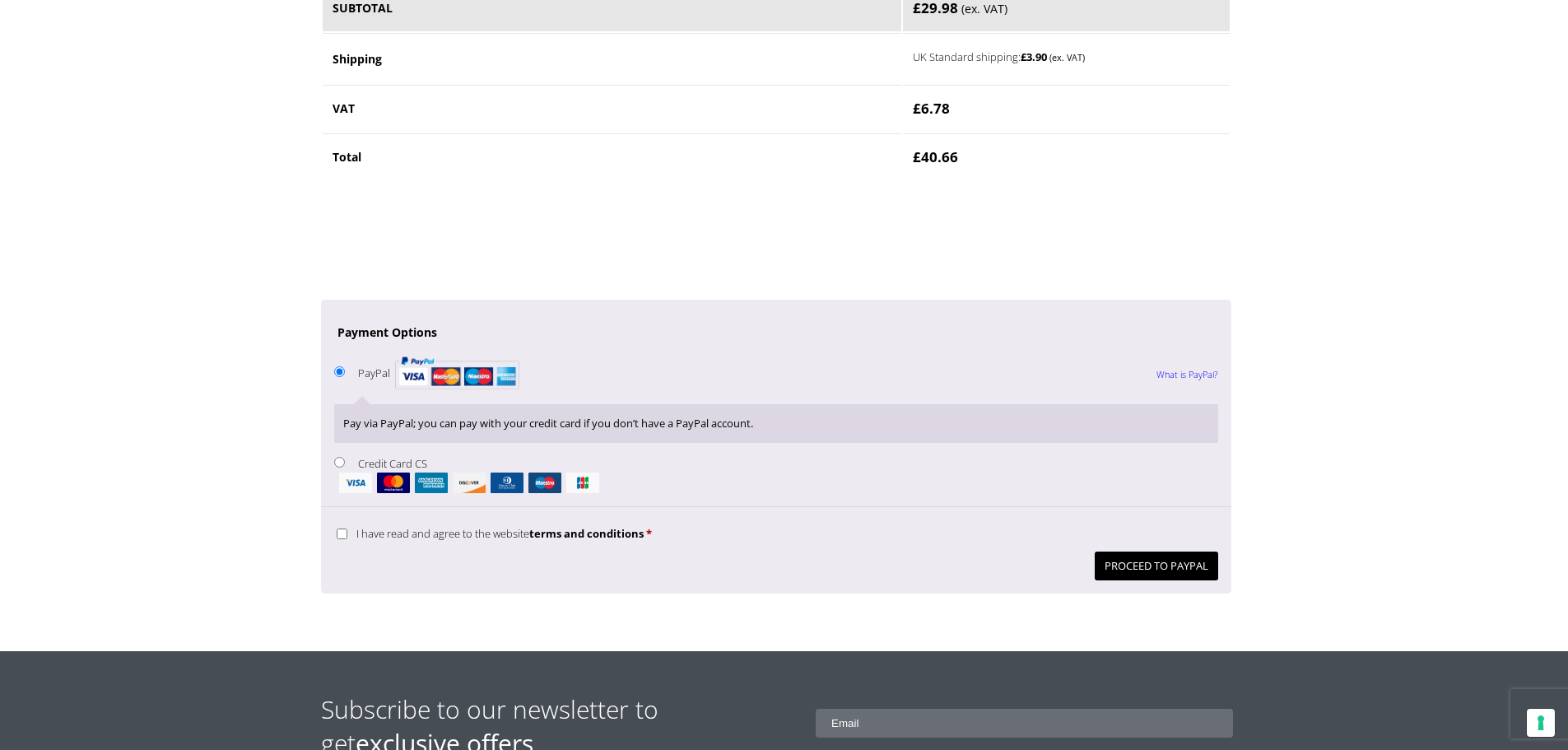
click at [340, 462] on input "Credit Card CS" at bounding box center [339, 462] width 11 height 11
radio input "true"
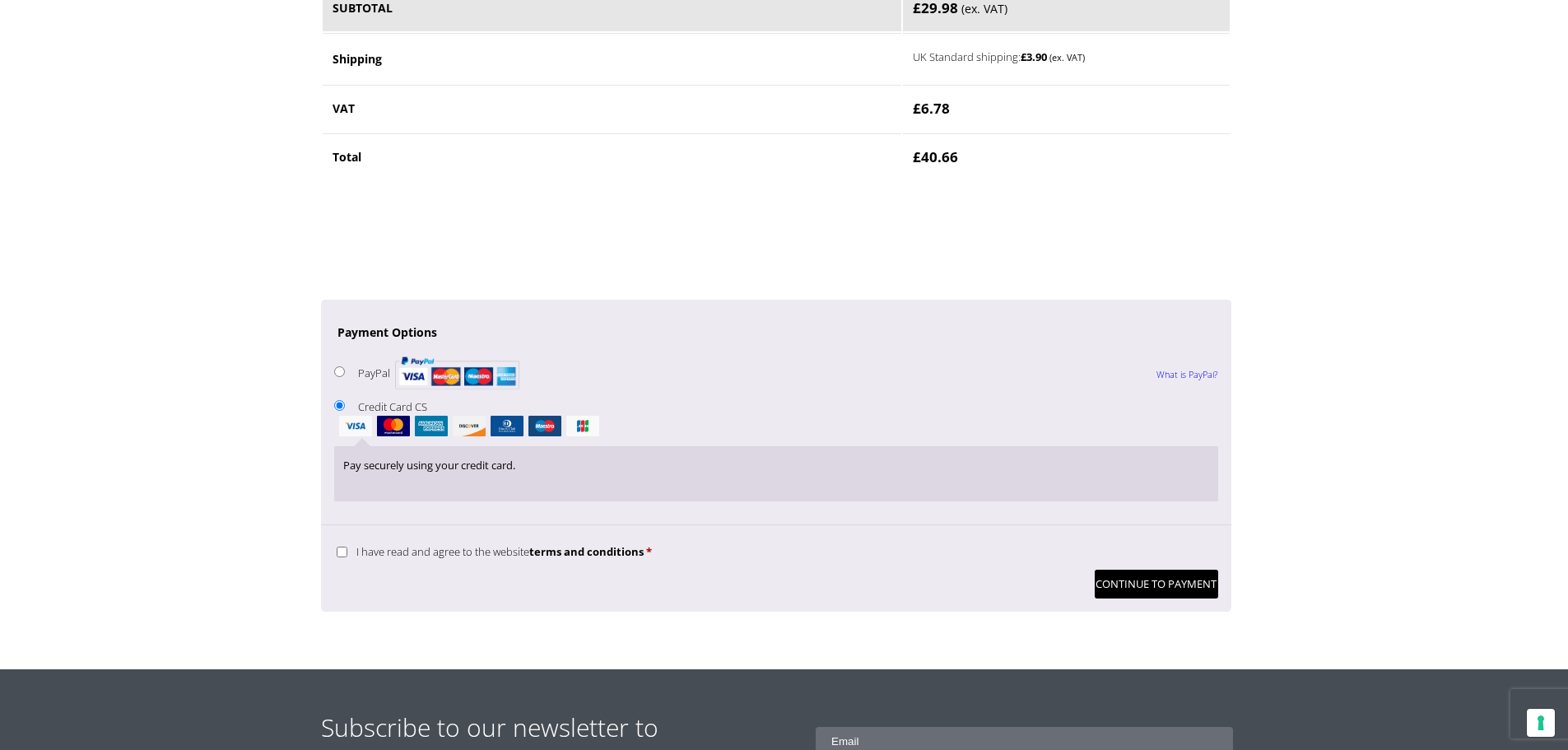
click at [341, 555] on input "I have read and agree to the website terms and conditions *" at bounding box center [341, 551] width 11 height 11
checkbox input "true"
click at [1130, 588] on button "Continue to Payment" at bounding box center [1156, 583] width 124 height 29
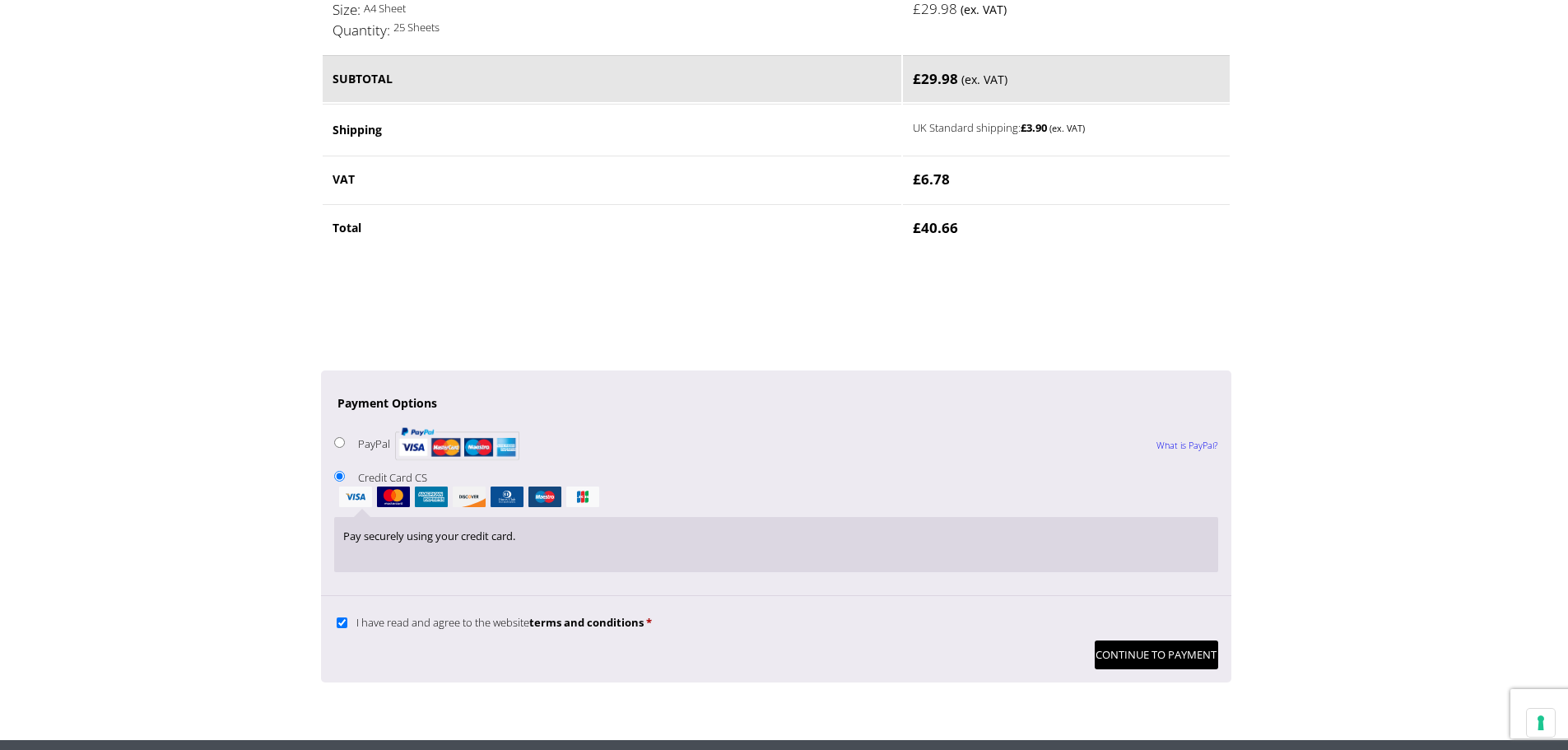
scroll to position [1332, 0]
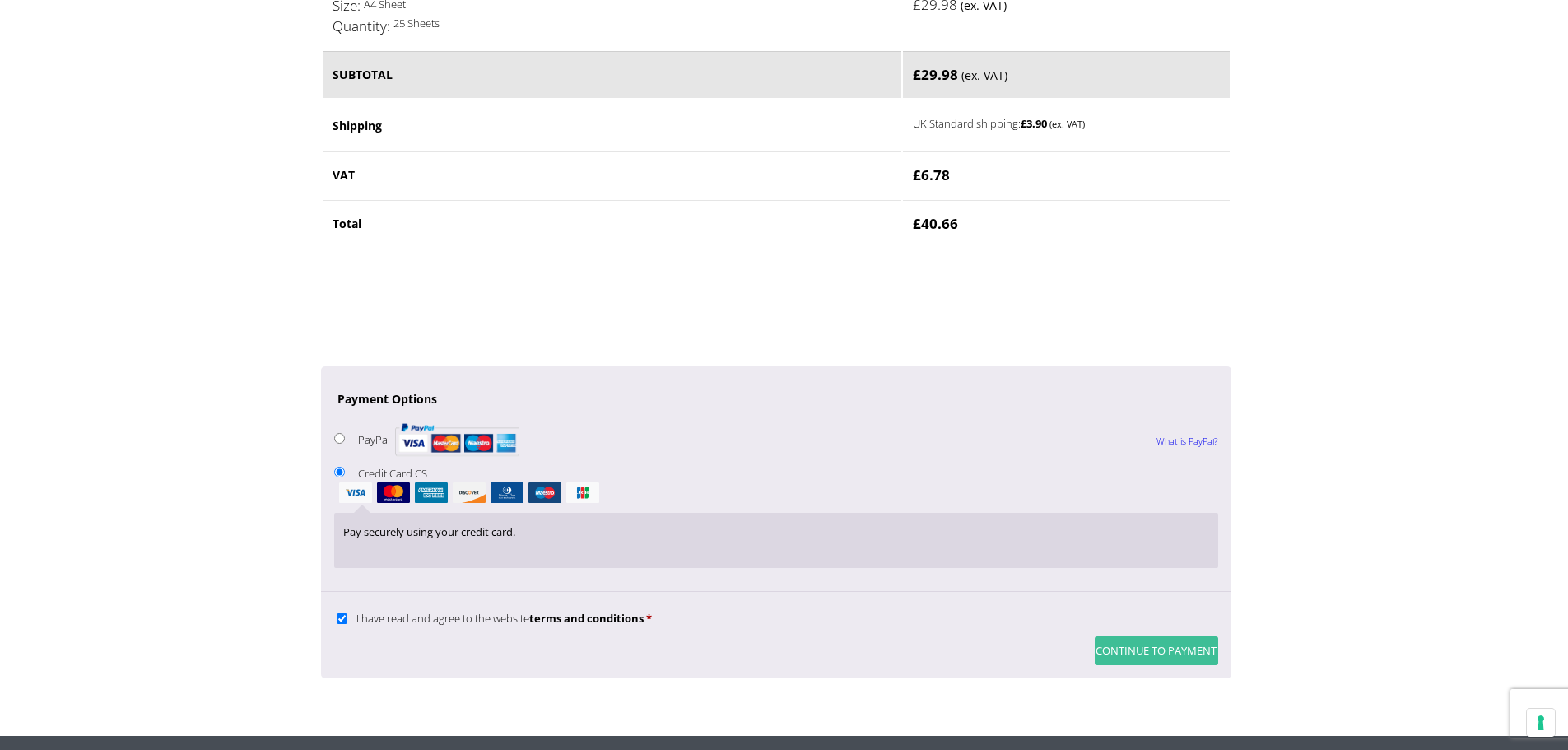
click at [1154, 656] on button "Continue to Payment" at bounding box center [1156, 650] width 124 height 29
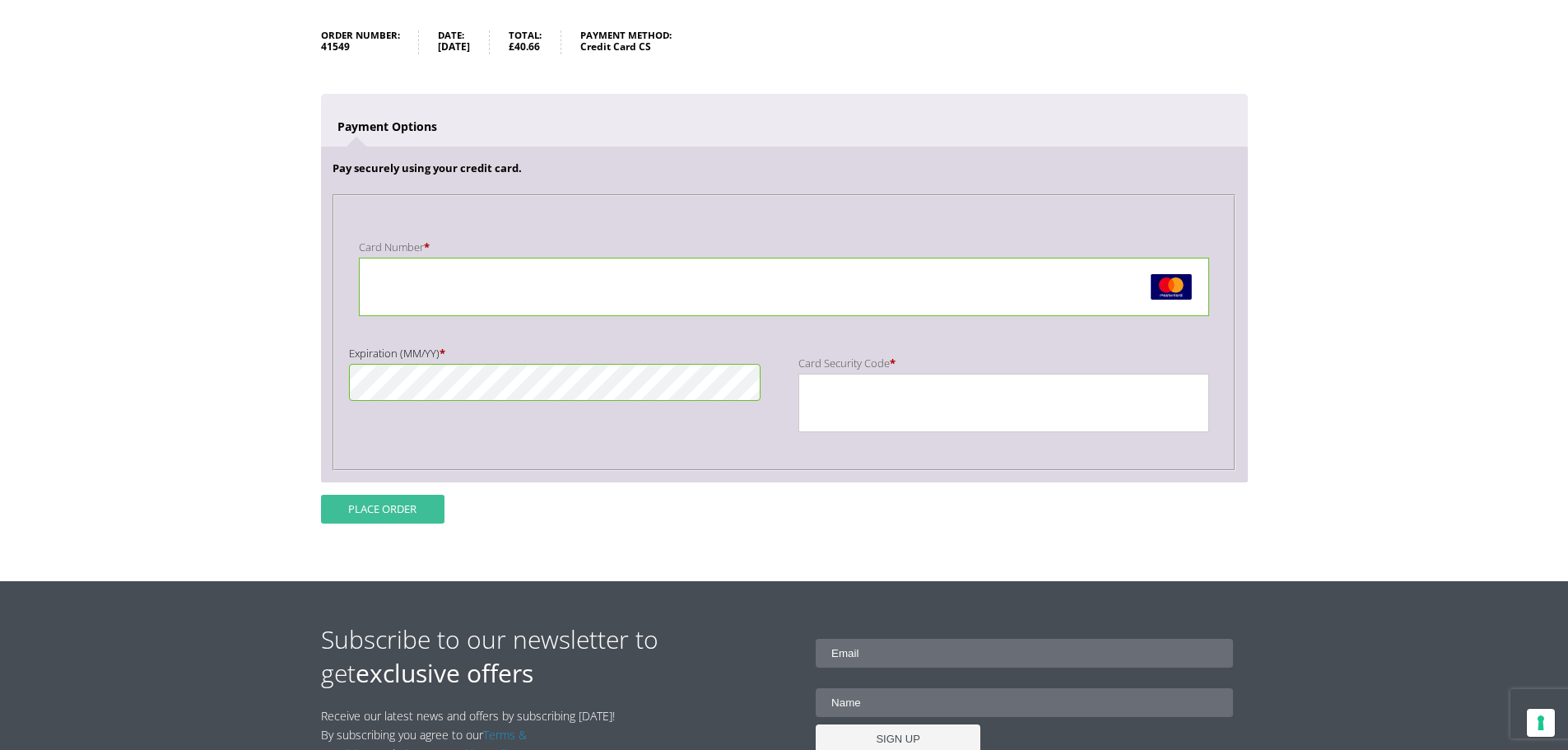
click at [395, 509] on button "Place order" at bounding box center [382, 508] width 124 height 29
